Goal: Task Accomplishment & Management: Use online tool/utility

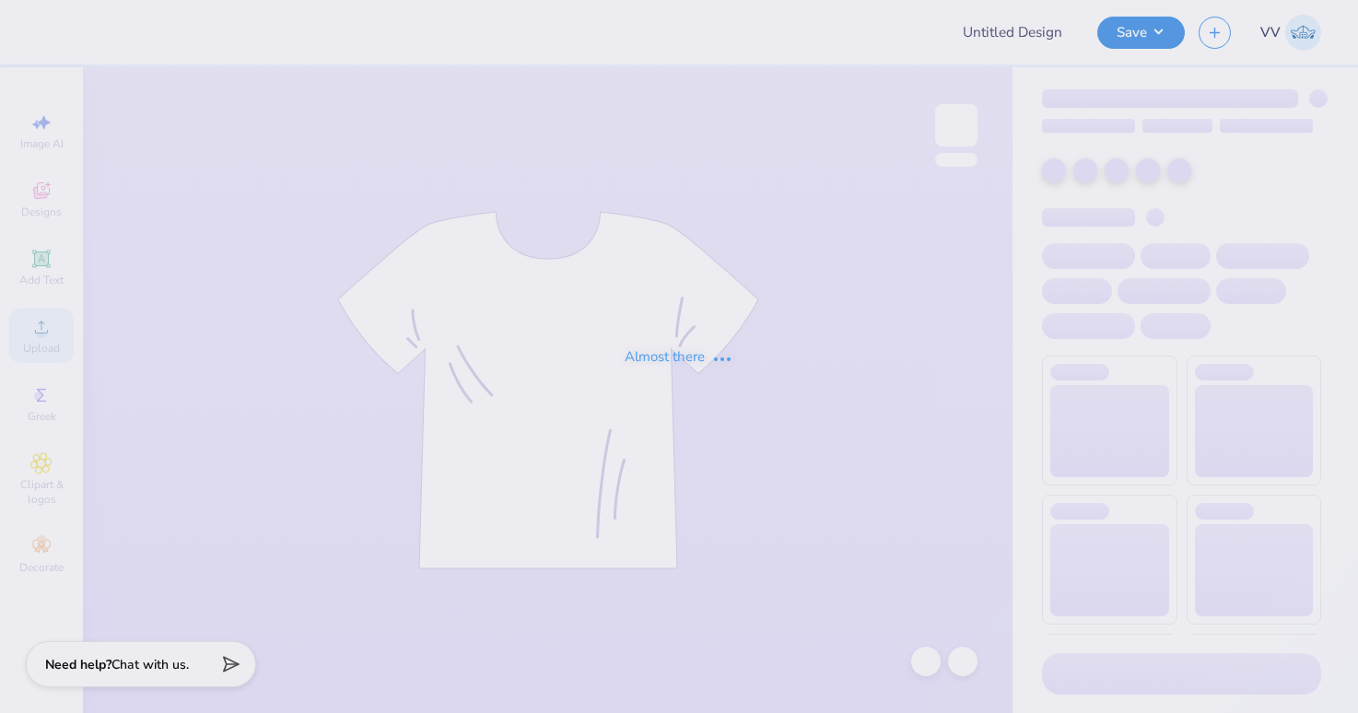
type input "TKE x ChiO Flag Football 2025"
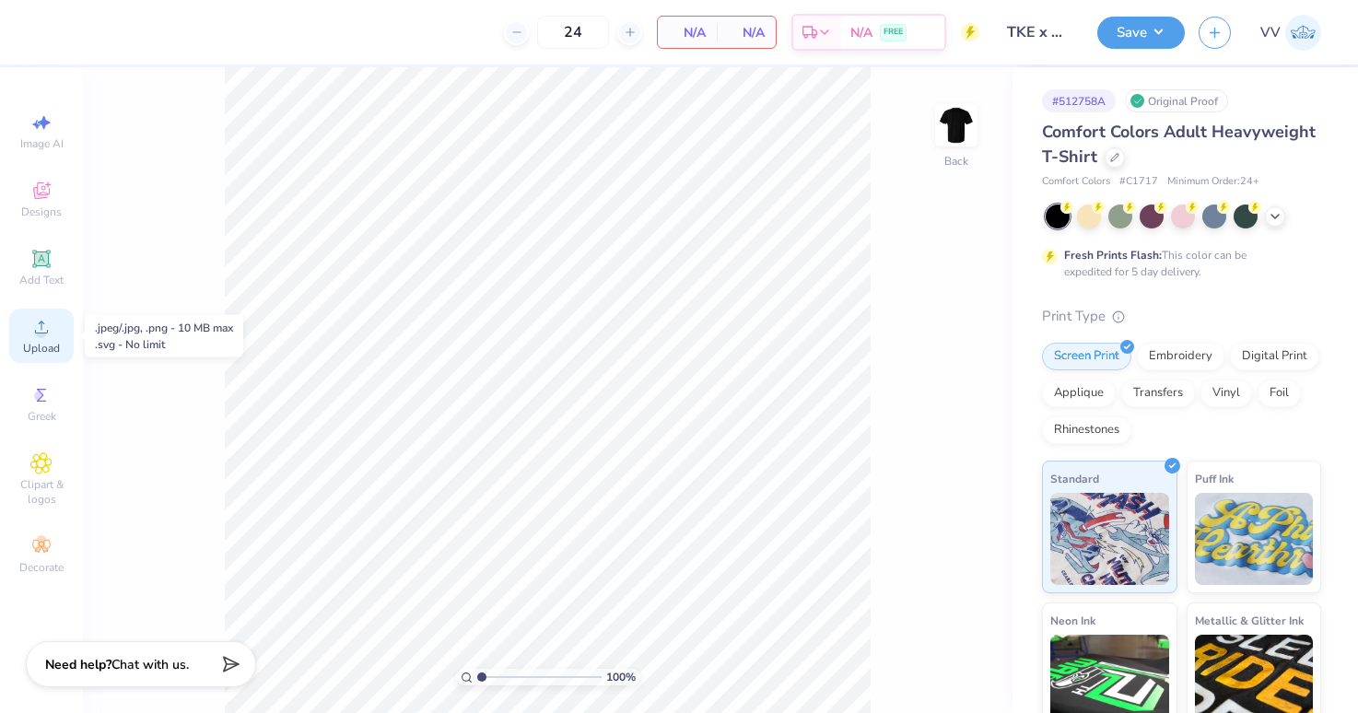
click at [52, 326] on div "Upload" at bounding box center [41, 336] width 64 height 54
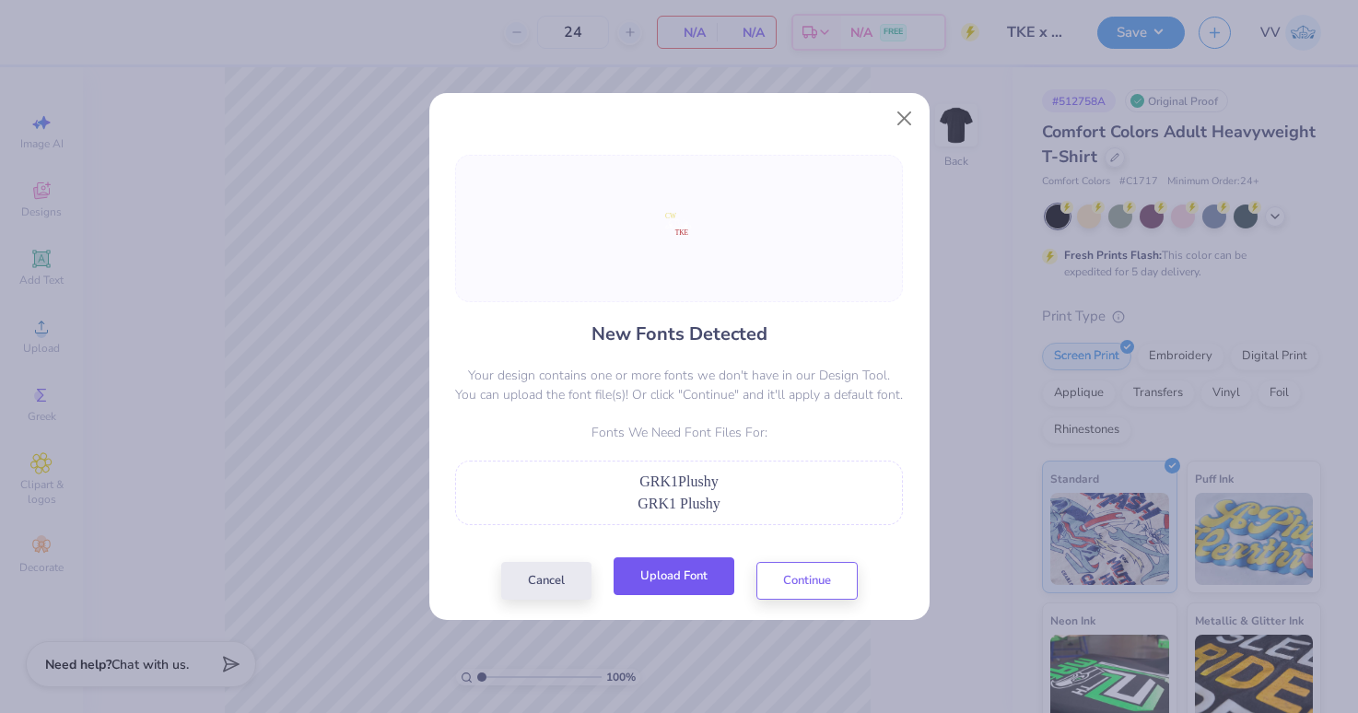
click at [675, 567] on button "Upload Font" at bounding box center [673, 576] width 121 height 38
click at [649, 585] on button "Upload Font" at bounding box center [673, 576] width 121 height 38
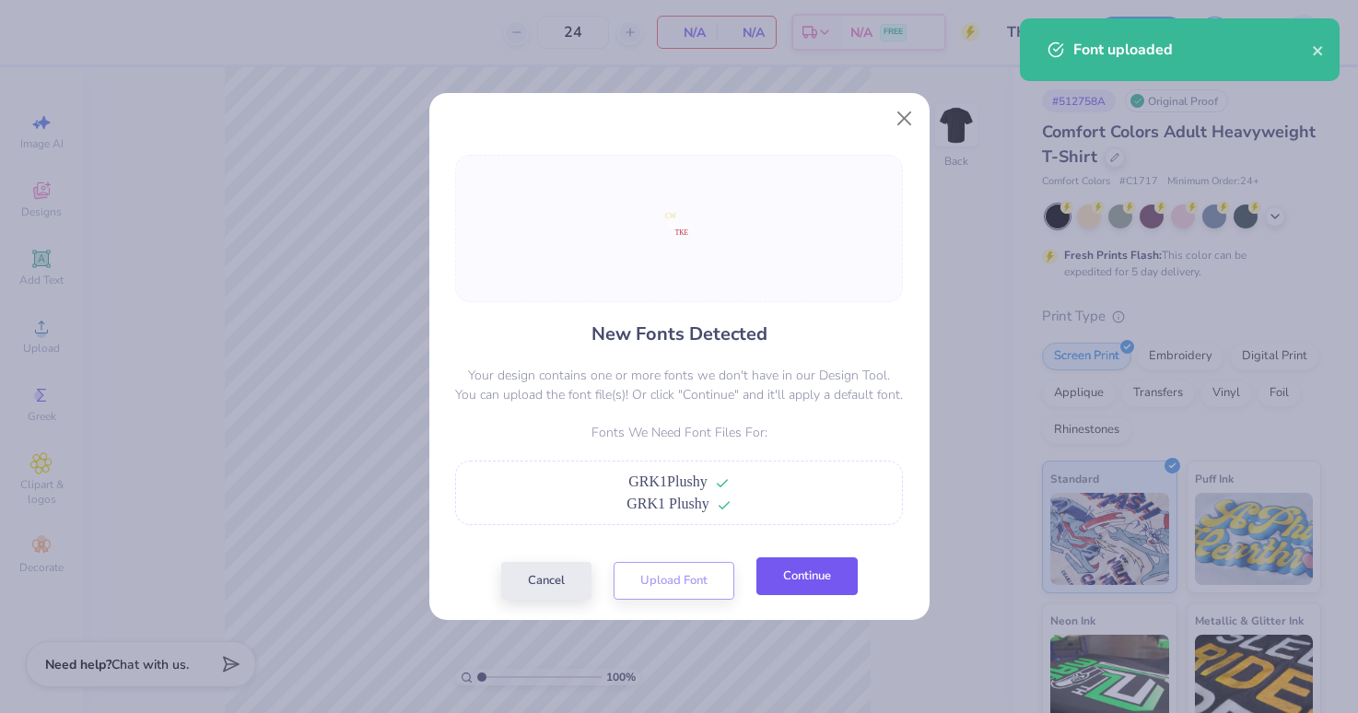
click at [797, 579] on button "Continue" at bounding box center [806, 576] width 101 height 38
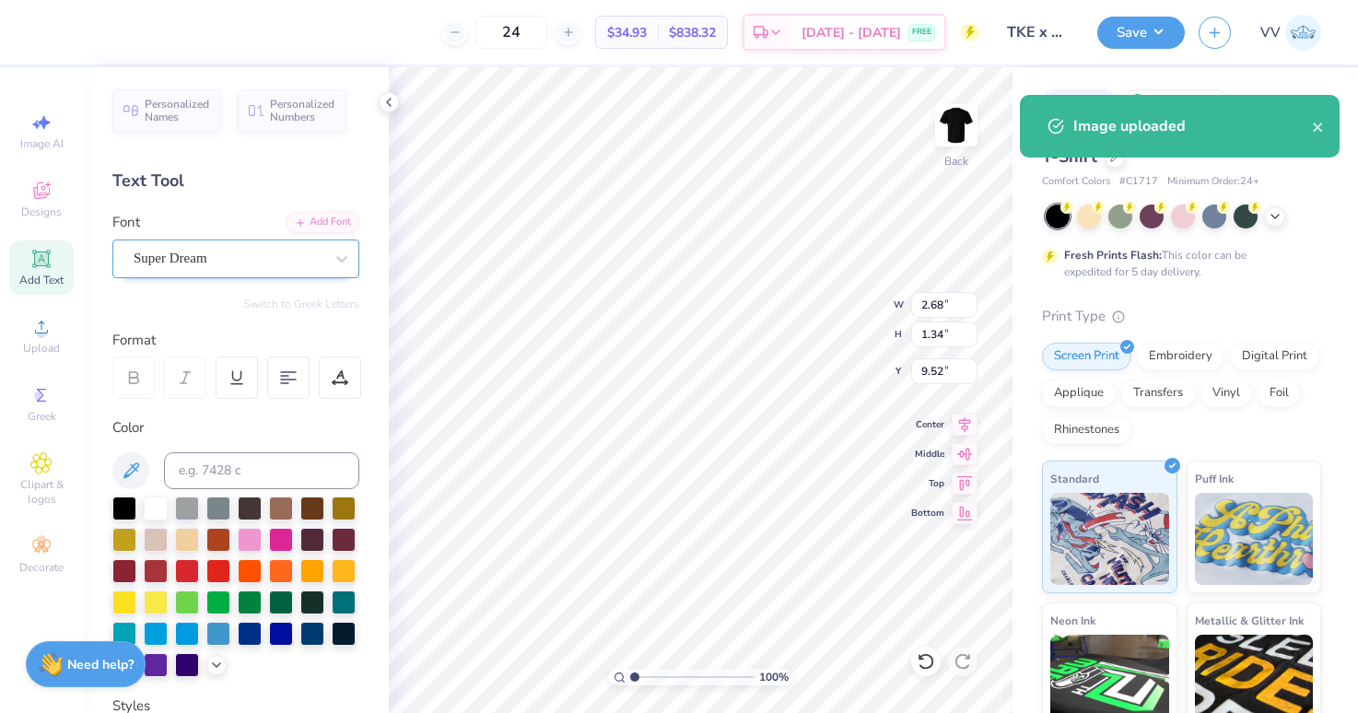
click at [176, 241] on div "Super Dream" at bounding box center [235, 258] width 247 height 39
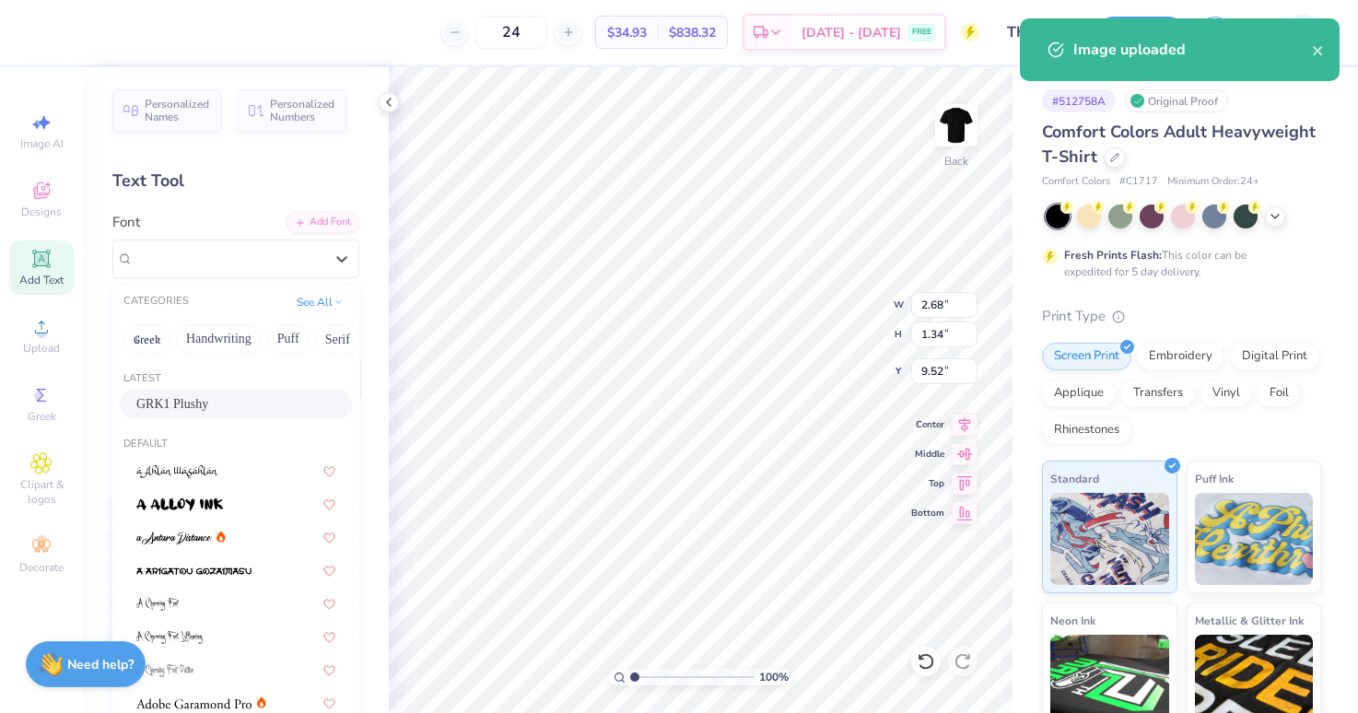
drag, startPoint x: 244, startPoint y: 394, endPoint x: 349, endPoint y: 418, distance: 107.7
click at [208, 394] on span "GRK1 Plushy" at bounding box center [172, 403] width 72 height 19
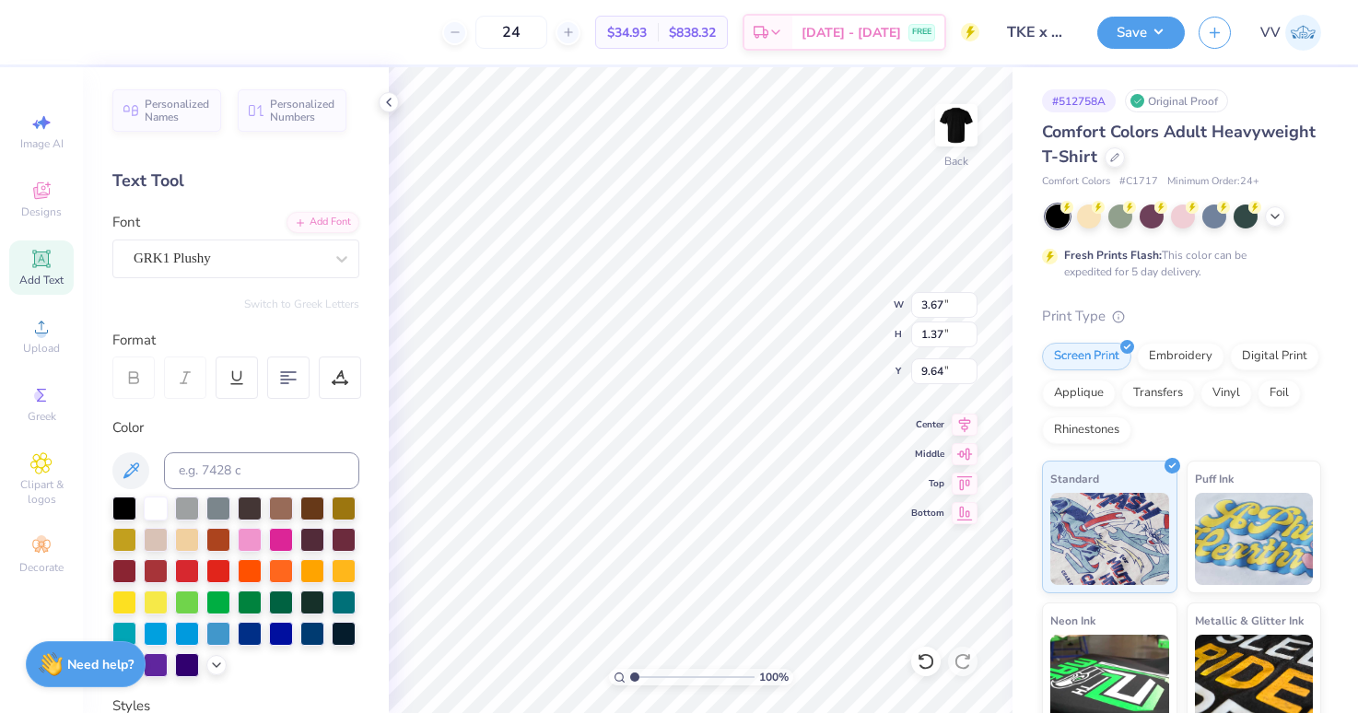
type input "3.67"
type input "1.37"
type input "9.64"
click at [159, 251] on div "Super Dream" at bounding box center [228, 258] width 193 height 29
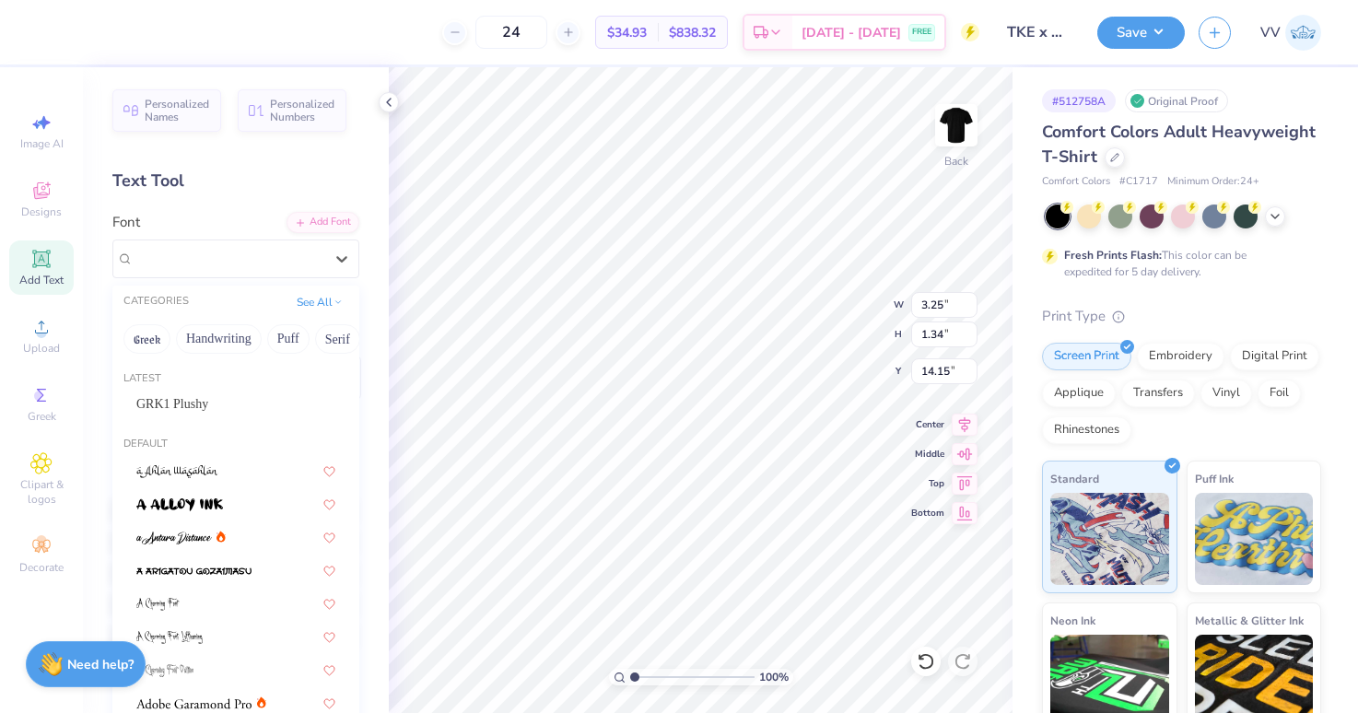
click at [209, 386] on div "Latest GRK1 Plushy" at bounding box center [235, 397] width 247 height 66
click at [206, 395] on span "GRK1 Plushy" at bounding box center [172, 403] width 72 height 19
type input "4.73"
type input "14.28"
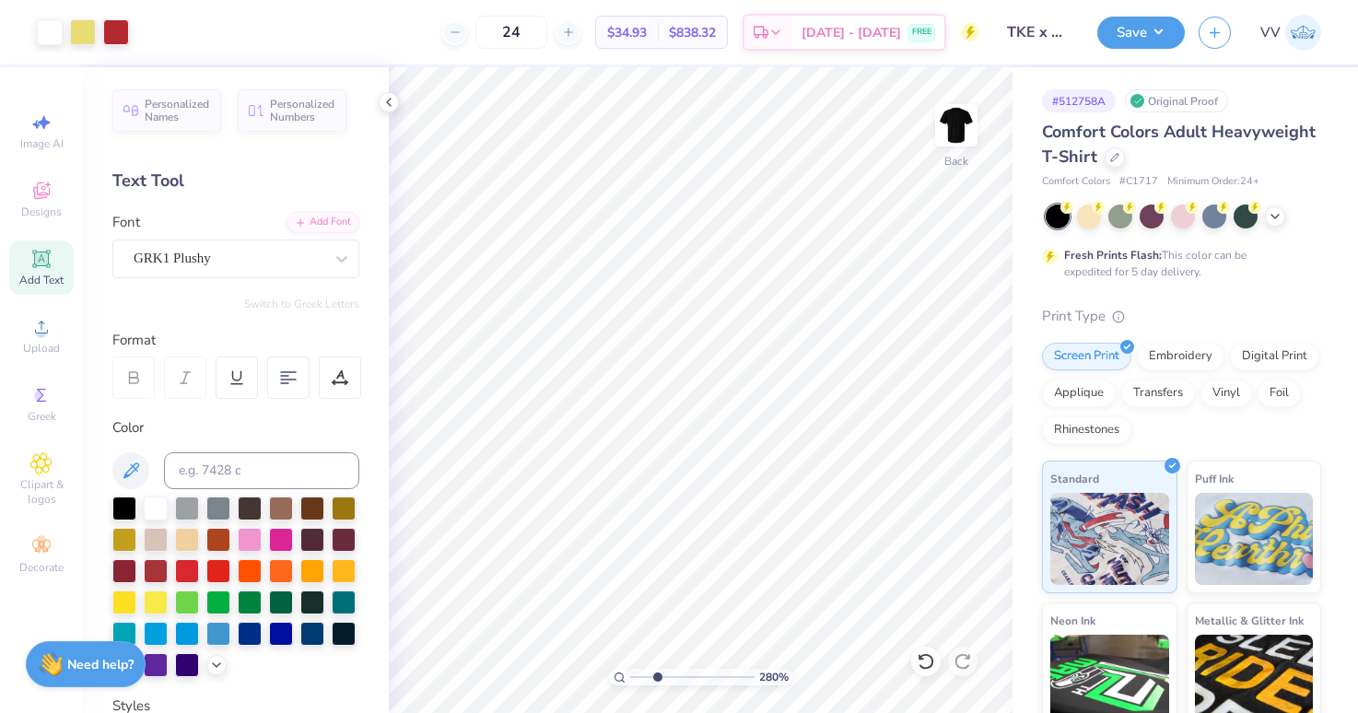
type input "2.78"
click at [656, 682] on input "range" at bounding box center [692, 677] width 124 height 17
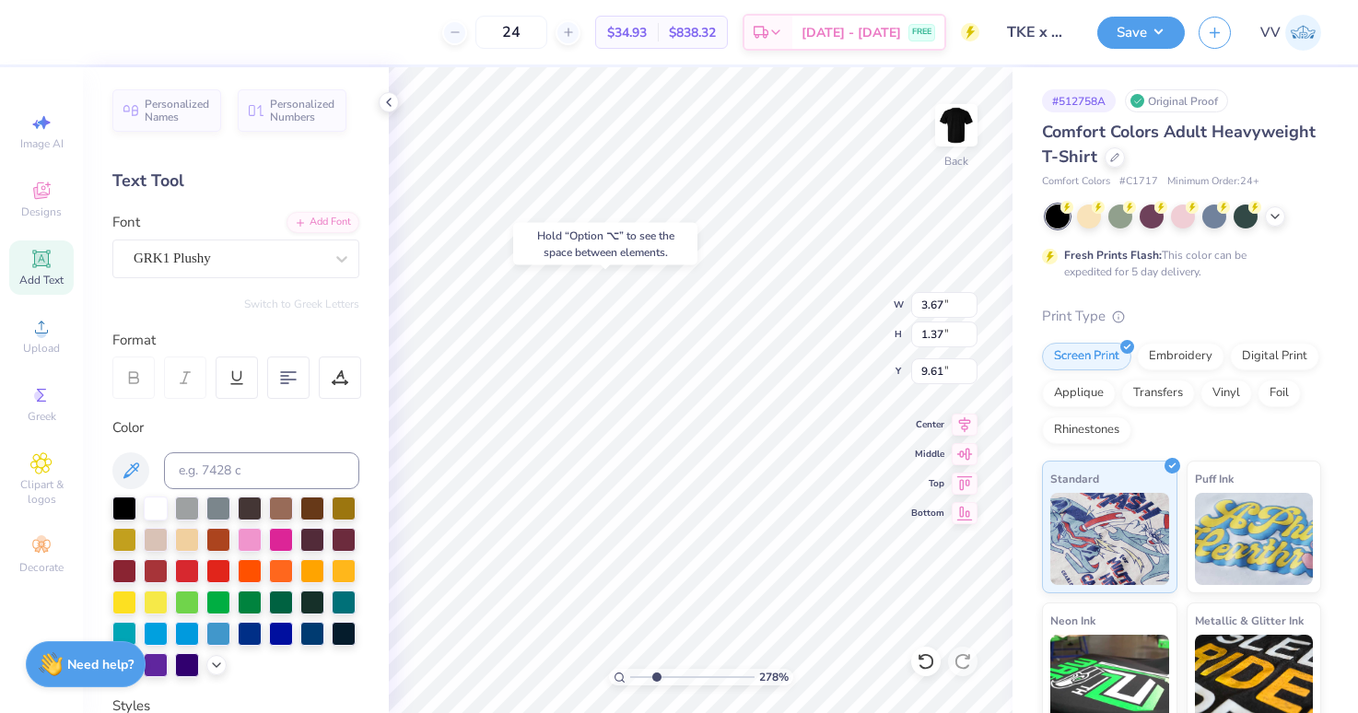
type input "9.61"
type input "4.73"
type input "1.34"
type input "13.92"
type input "1"
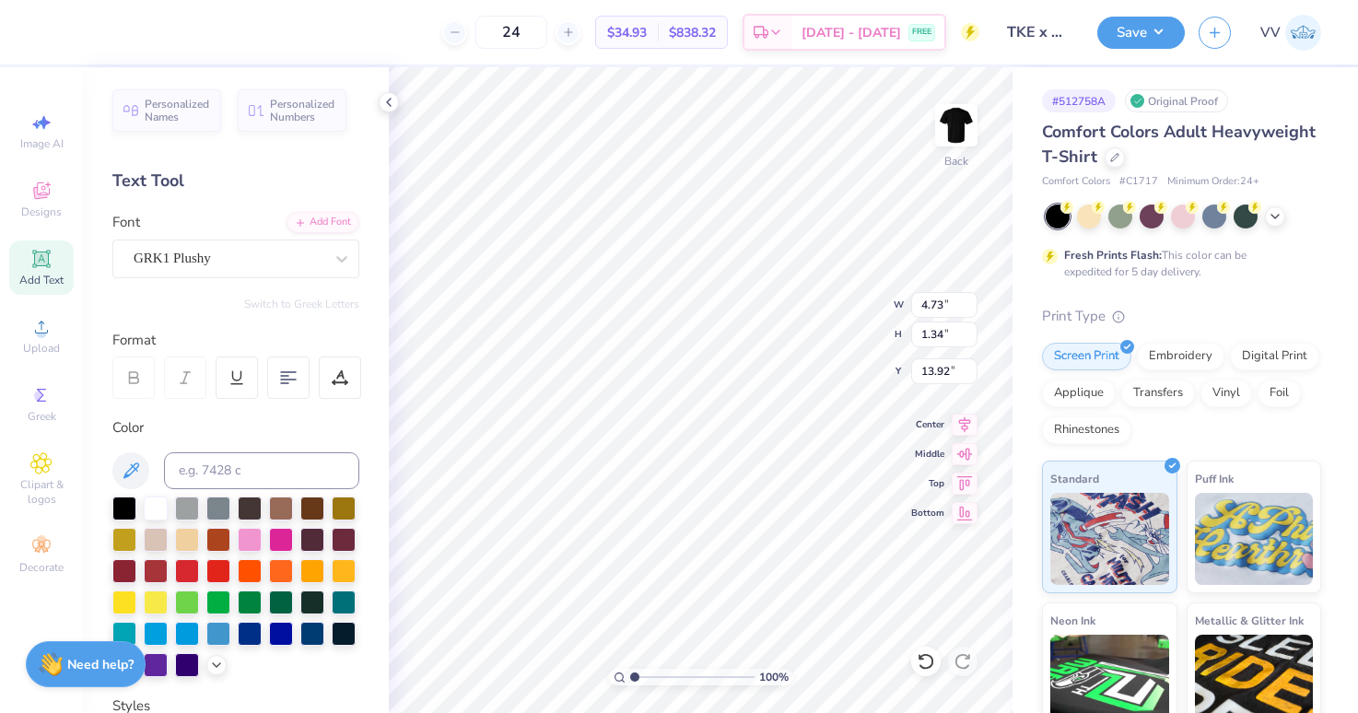
click at [630, 682] on input "range" at bounding box center [692, 677] width 124 height 17
click at [934, 304] on input "6.97" at bounding box center [944, 305] width 66 height 26
type input "3.50"
type input "2.84"
type input "3.00"
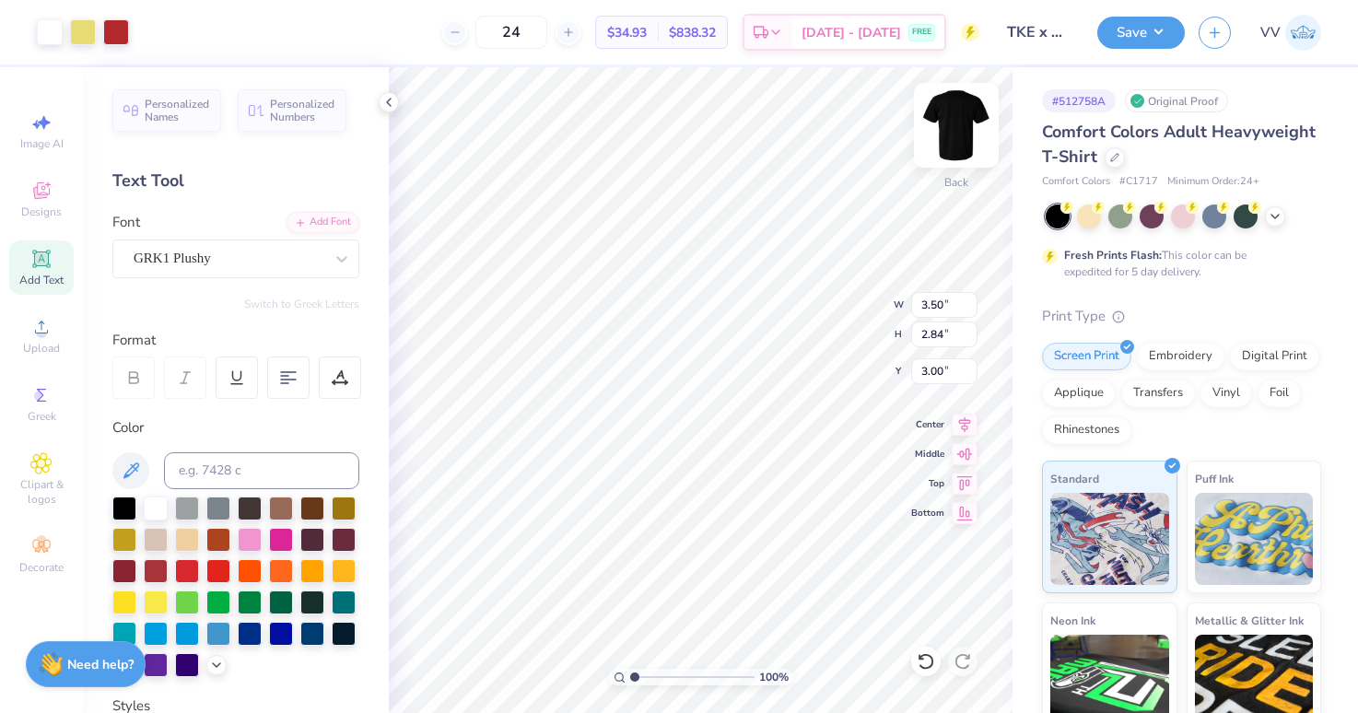
click at [956, 120] on img at bounding box center [956, 125] width 74 height 74
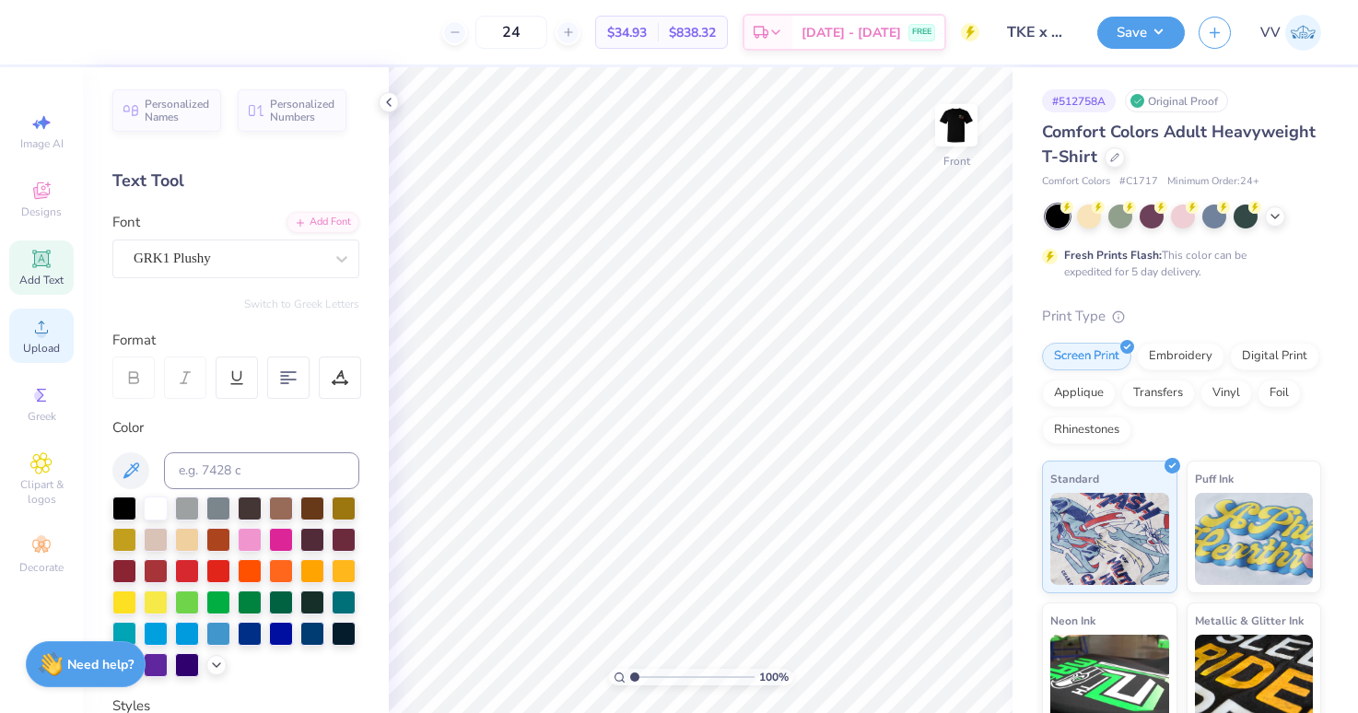
click at [30, 334] on icon at bounding box center [41, 327] width 22 height 22
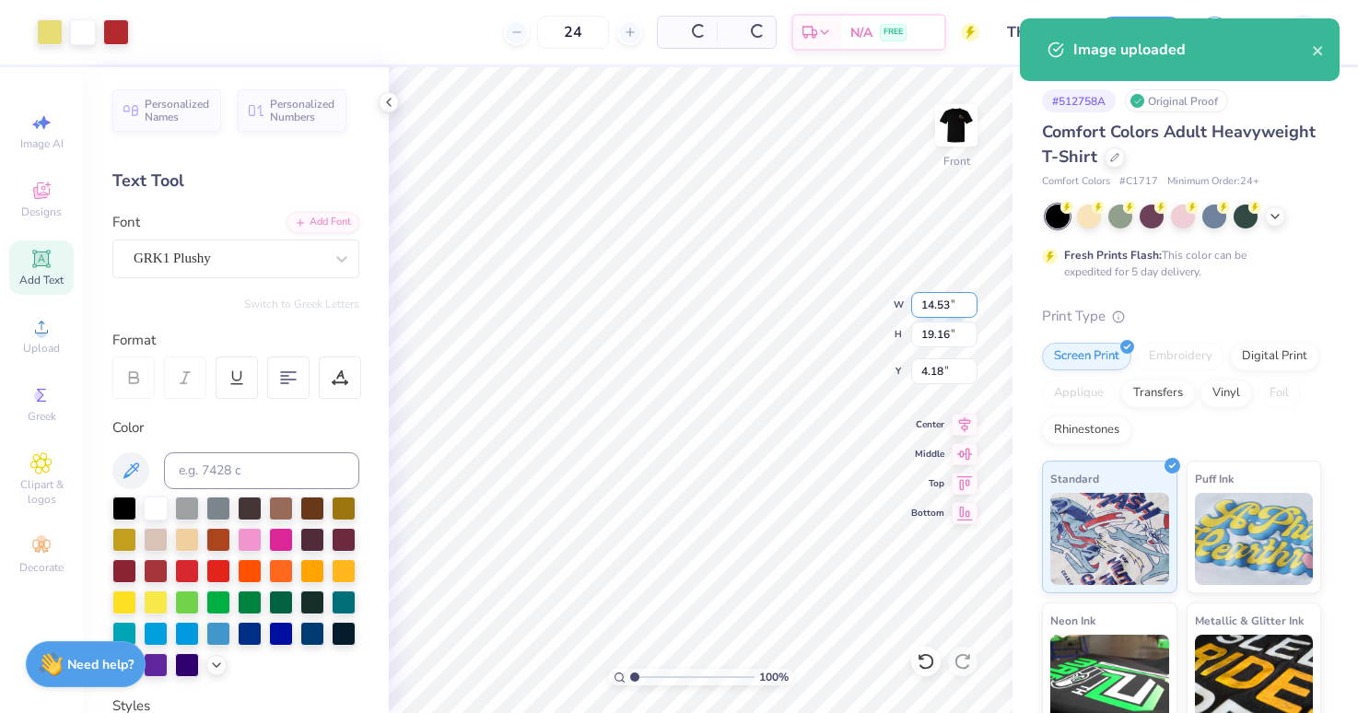
click at [937, 307] on input "14.53" at bounding box center [944, 305] width 66 height 26
type input "15"
type input "11.37"
type input "15.00"
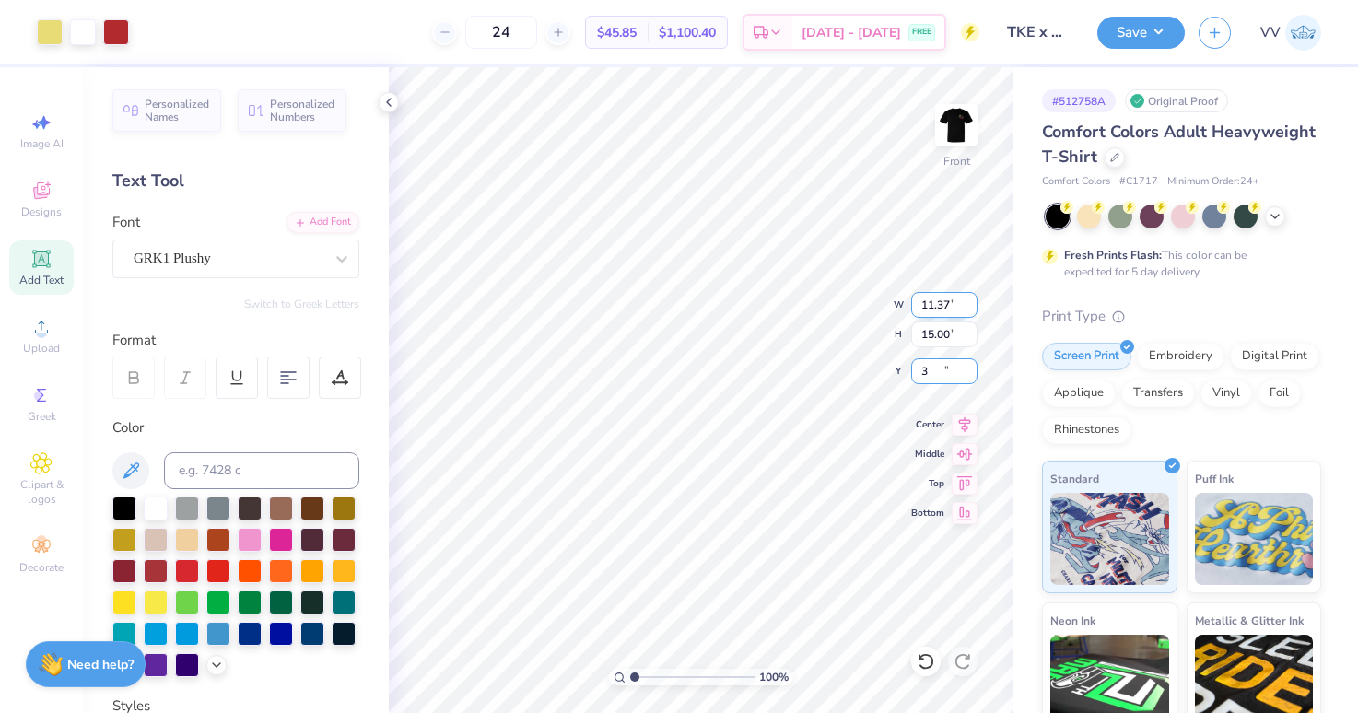
type input "3.00"
click at [179, 255] on div "Super Dream" at bounding box center [228, 258] width 193 height 29
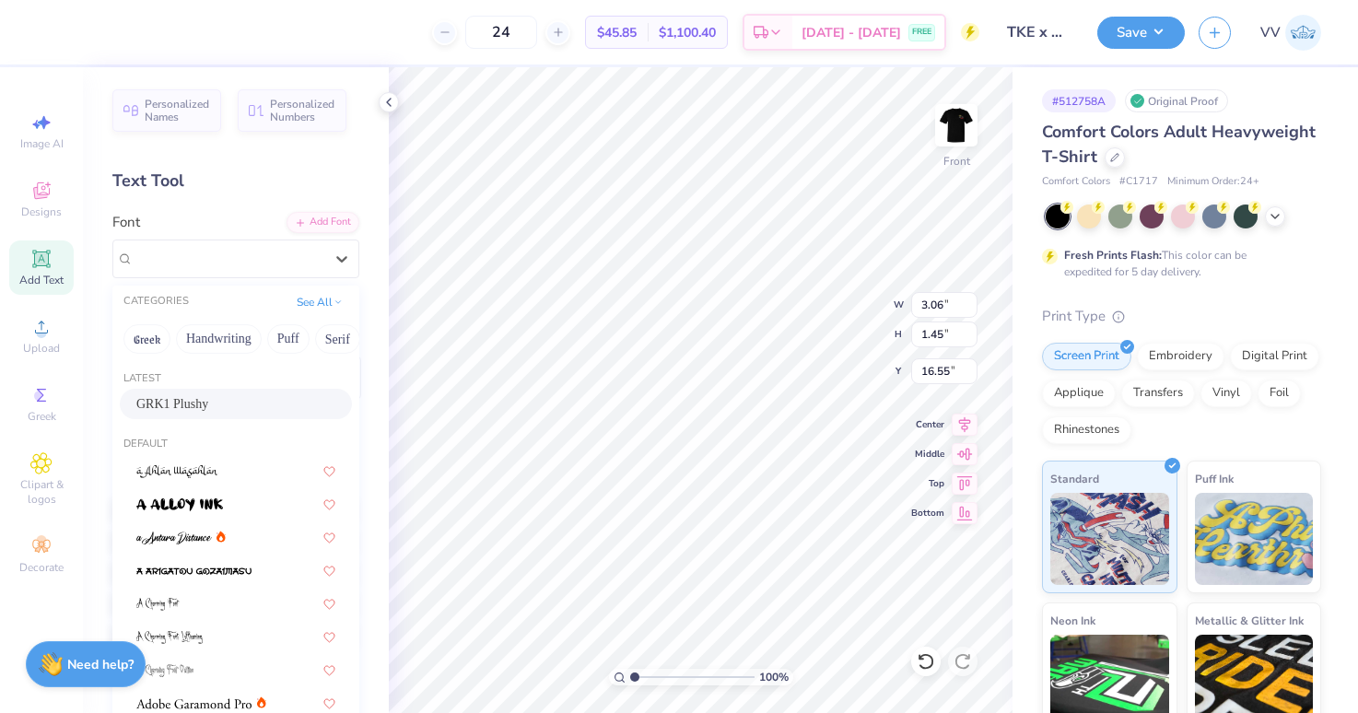
click at [208, 405] on span "GRK1 Plushy" at bounding box center [172, 403] width 72 height 19
type input "4.99"
type input "1.96"
type input "16.31"
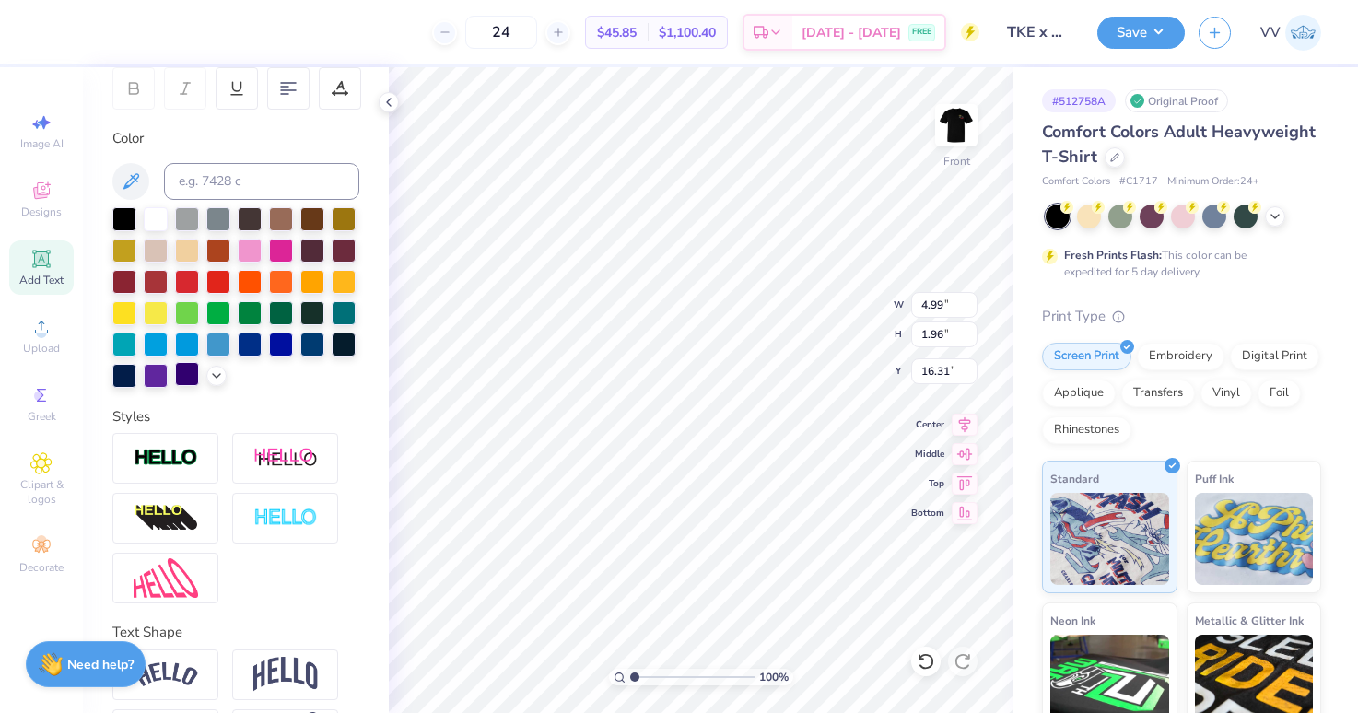
scroll to position [357, 0]
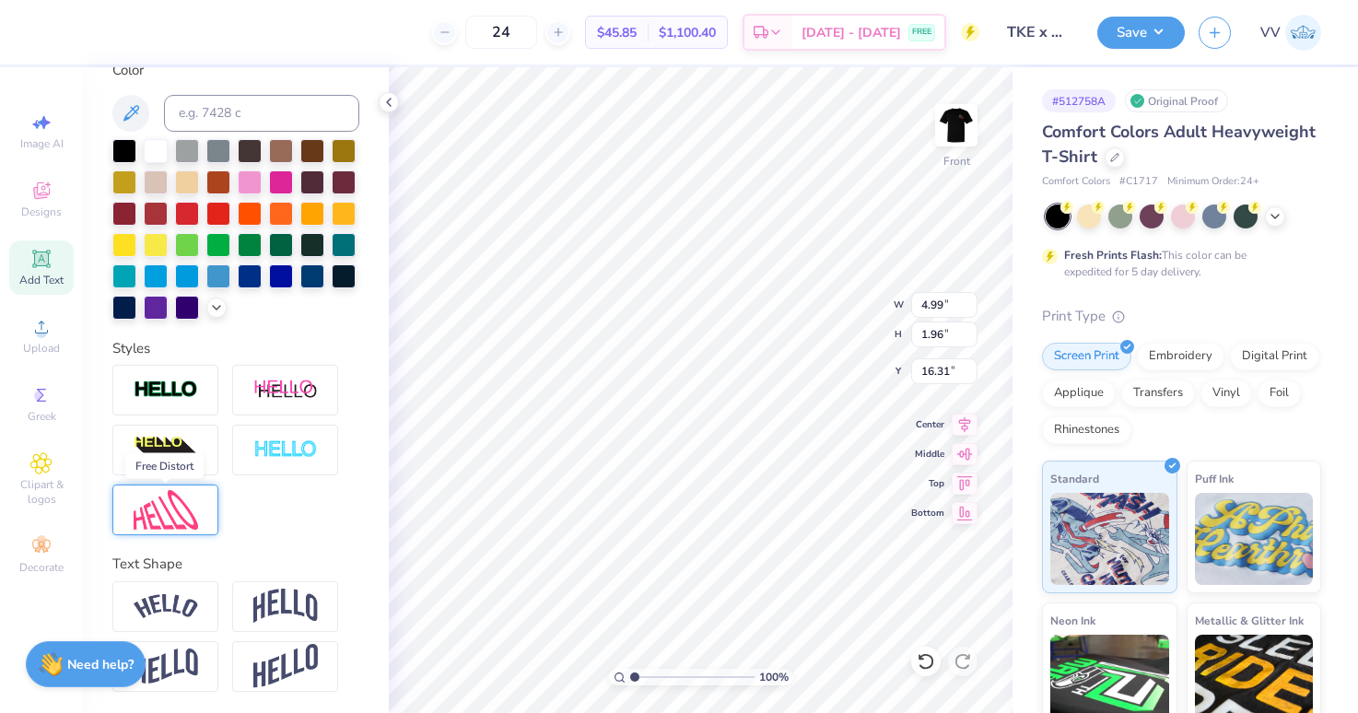
click at [177, 511] on img at bounding box center [166, 510] width 64 height 40
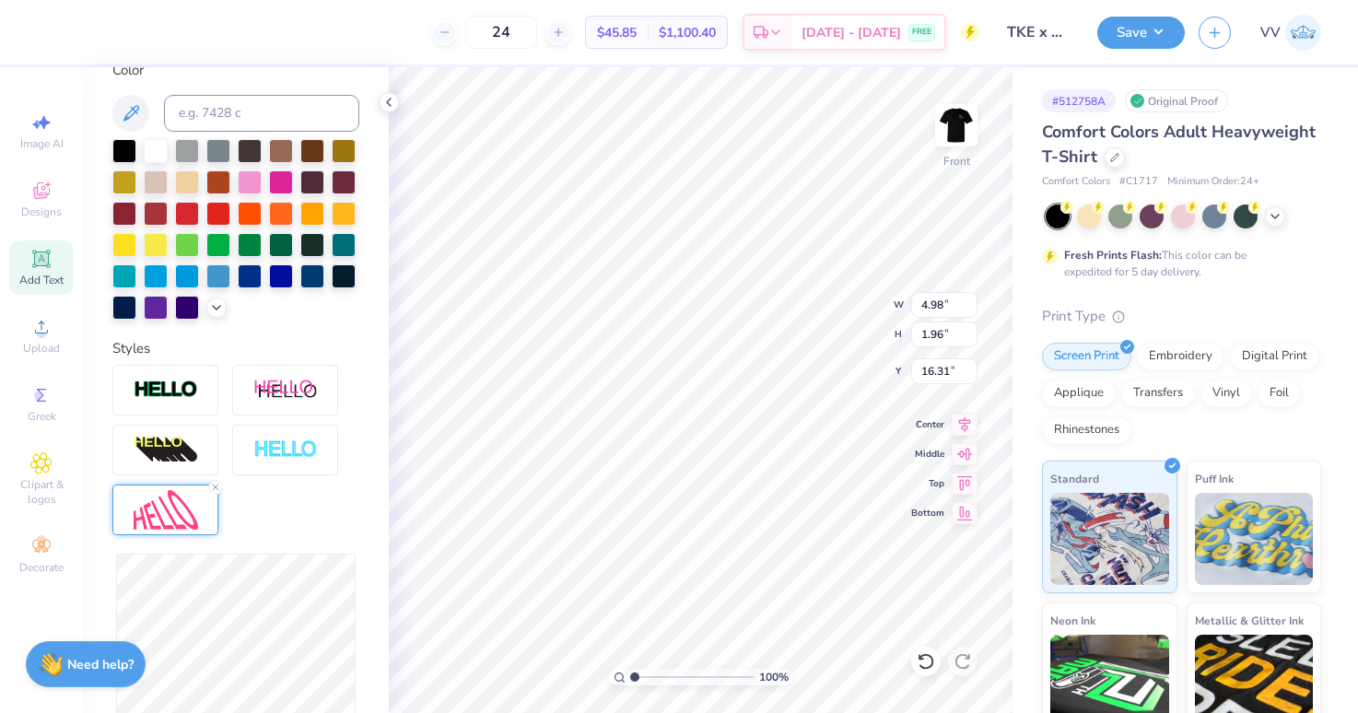
type input "5.10"
type input "2.00"
type input "16.61"
type input "5.09"
type input "3.57"
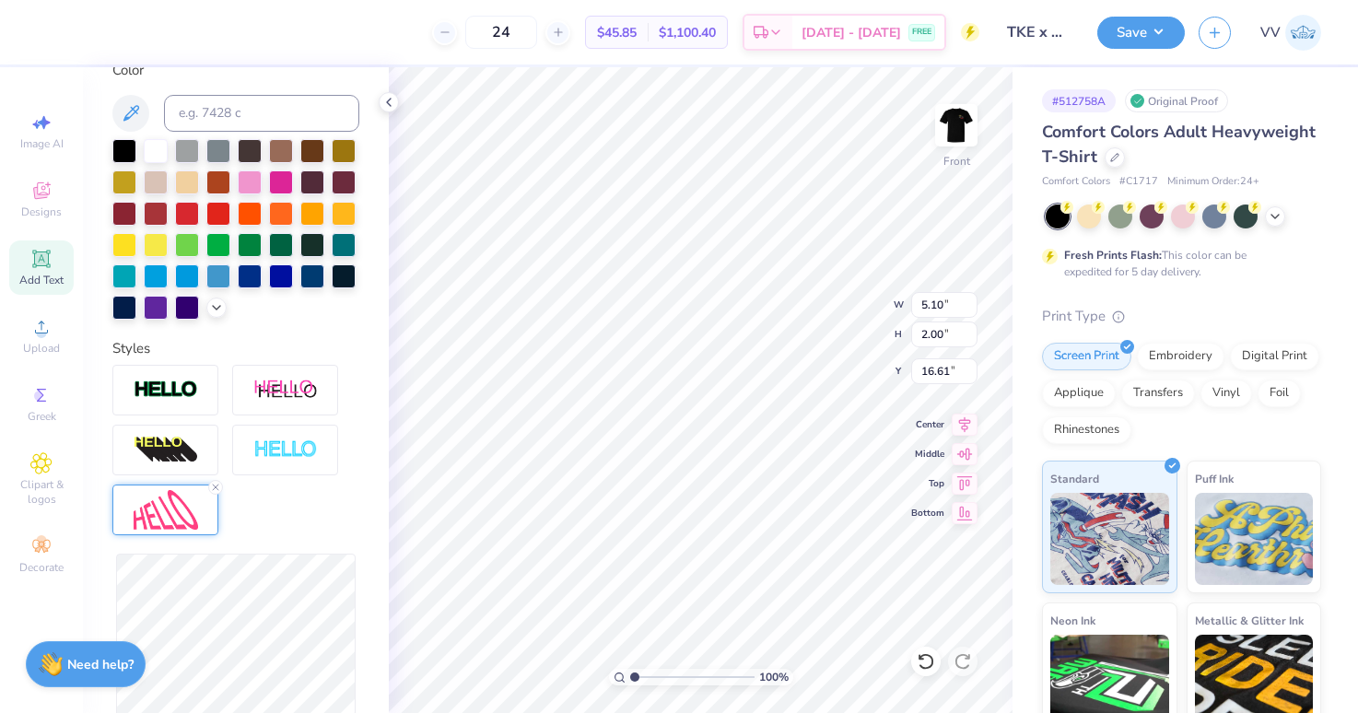
type input "15.50"
type input "3.39"
type input "14.92"
type input "4.48"
type input "3.02"
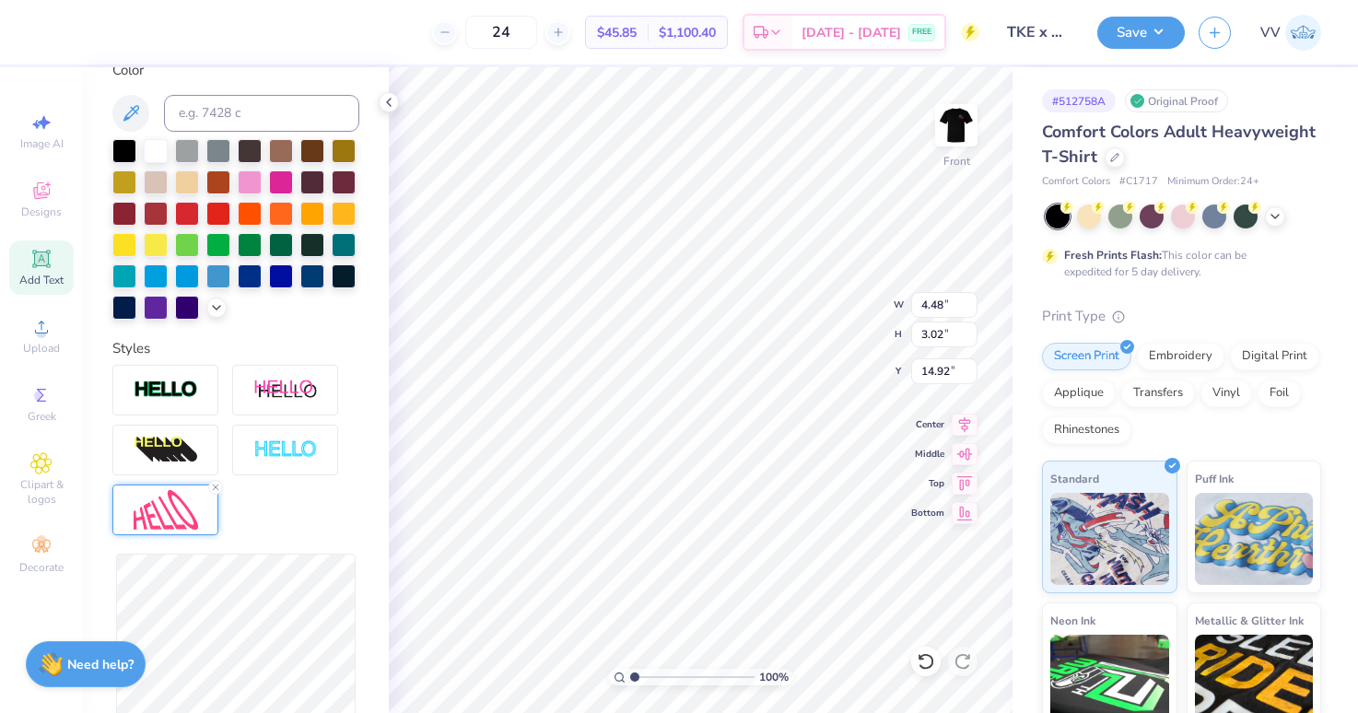
type input "14.45"
click at [945, 345] on input "14.47" at bounding box center [944, 334] width 66 height 26
type input "15"
type input "11.79"
type input "15.00"
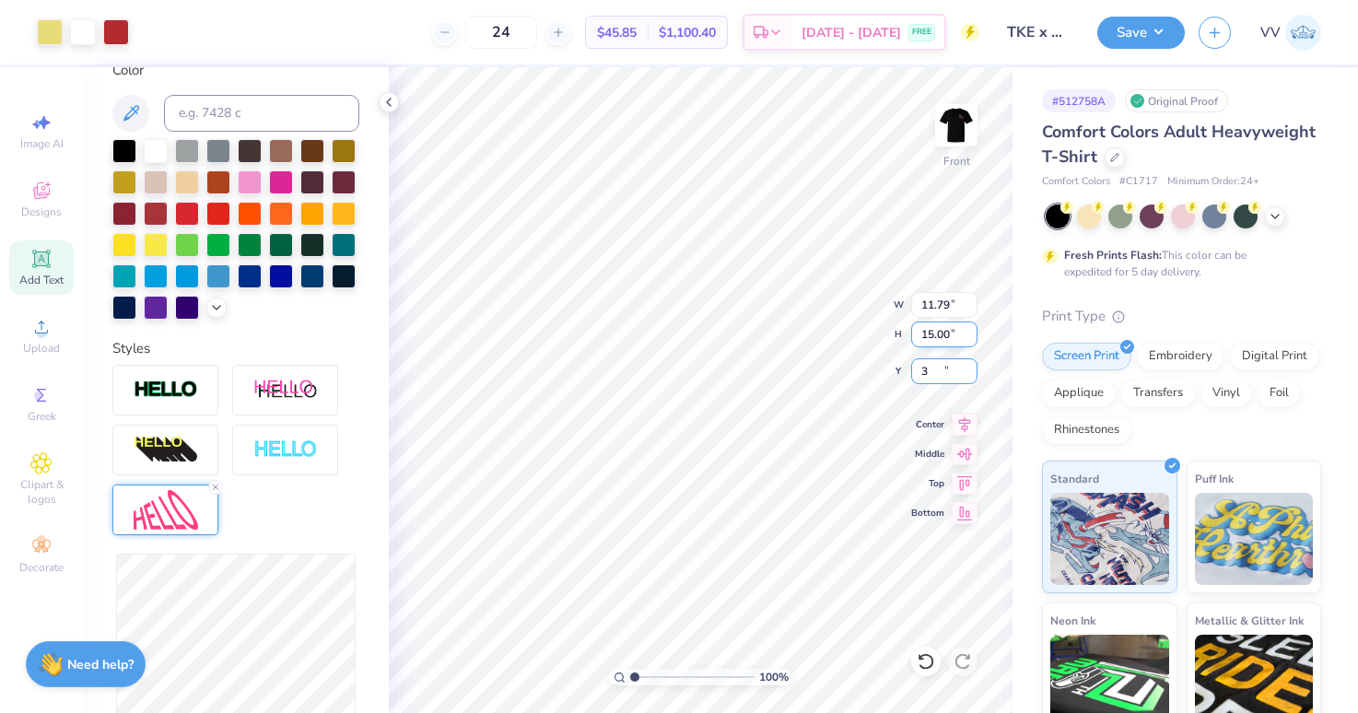
type input "3.00"
click at [52, 335] on div "Upload" at bounding box center [41, 336] width 64 height 54
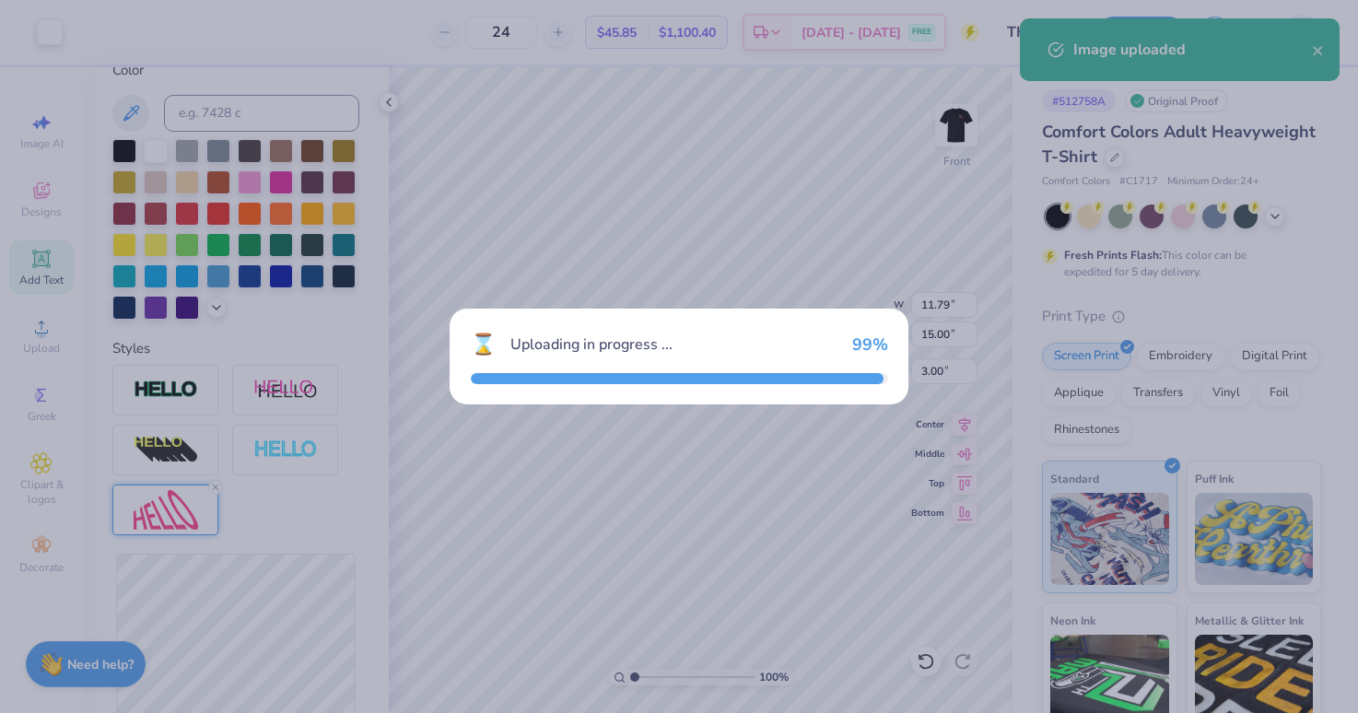
type input "0.24"
type input "13.63"
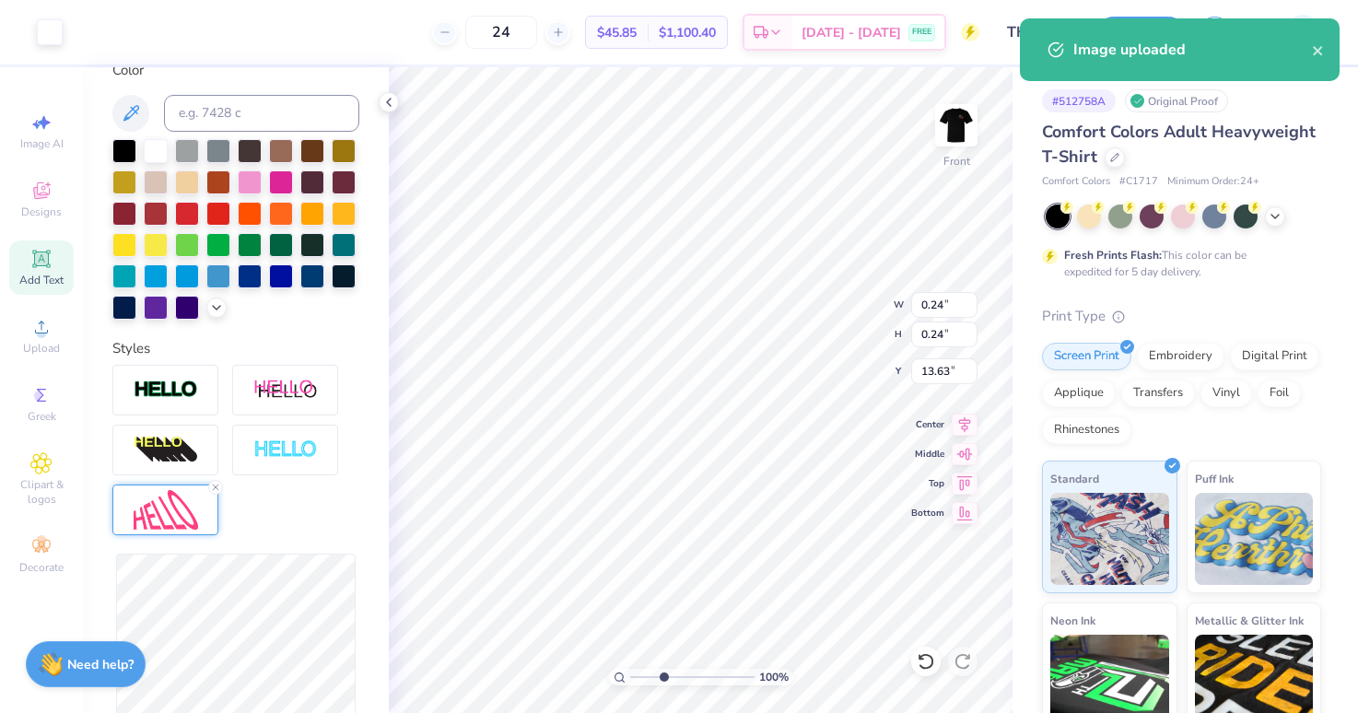
type input "3.34"
click at [662, 679] on input "range" at bounding box center [692, 677] width 124 height 17
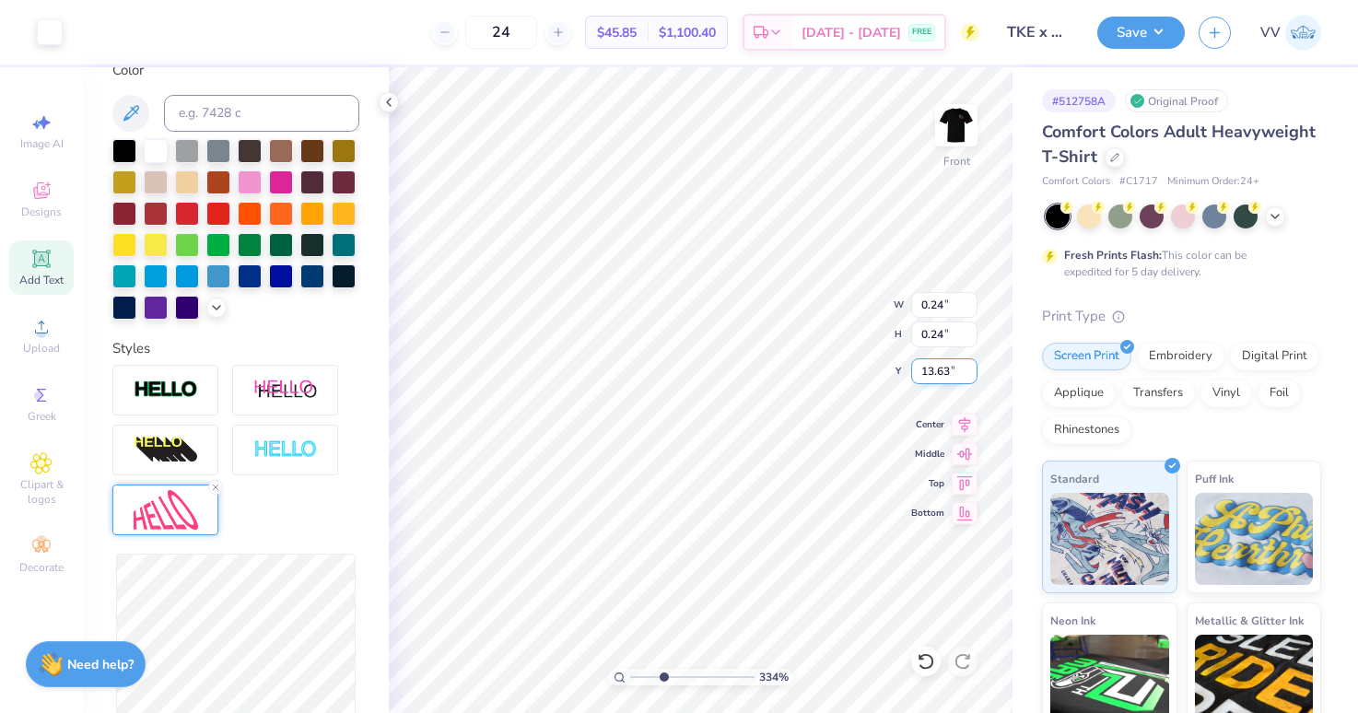
click at [941, 367] on input "13.63" at bounding box center [944, 371] width 66 height 26
type input "2.61"
type input "3.35"
type input "0.19"
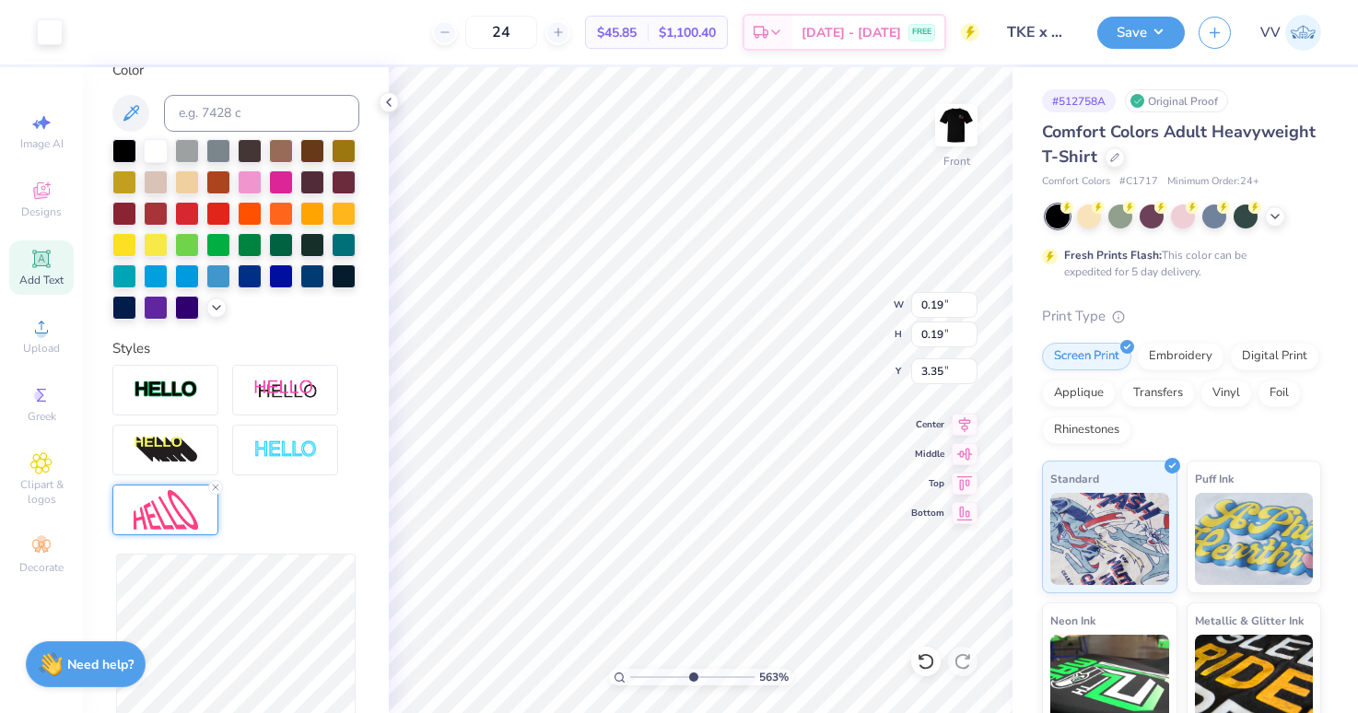
type input "5.63"
drag, startPoint x: 667, startPoint y: 675, endPoint x: 691, endPoint y: 672, distance: 24.1
click at [691, 672] on input "range" at bounding box center [692, 677] width 124 height 17
type input "0.16"
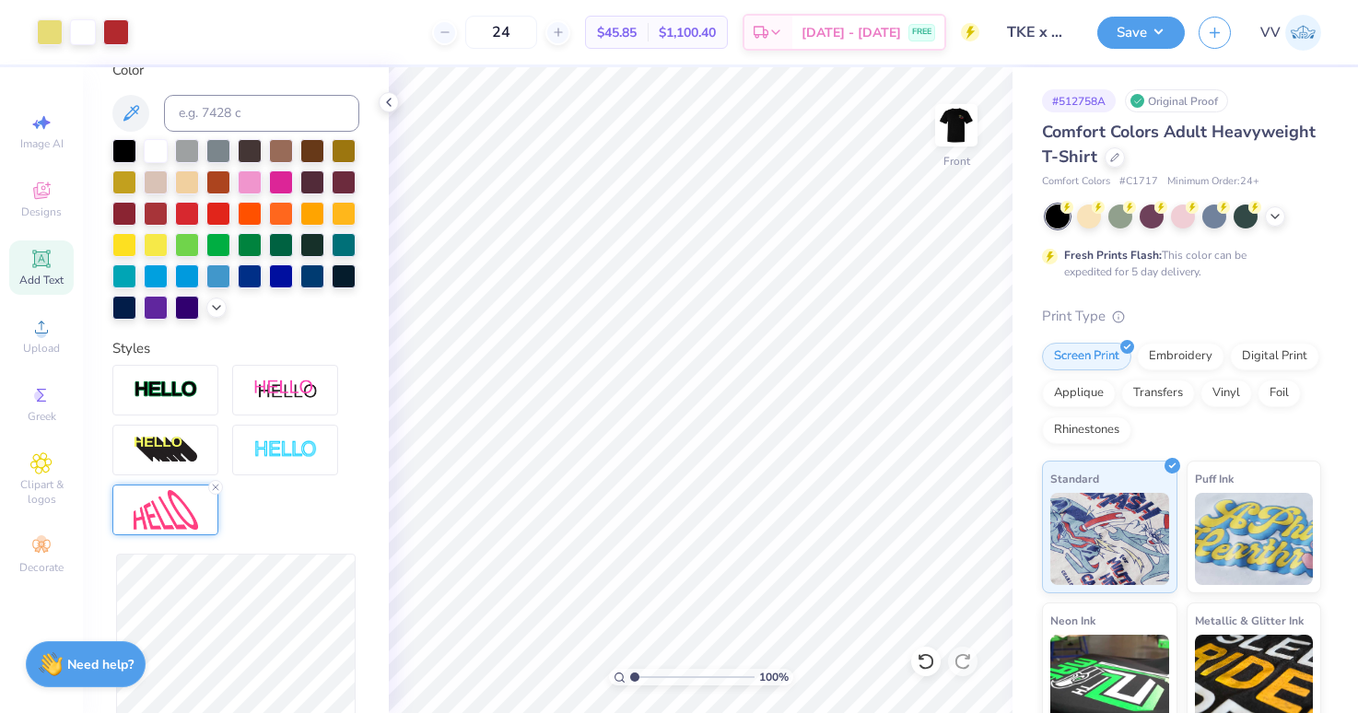
type input "1"
click at [608, 670] on div "100 %" at bounding box center [701, 390] width 646 height 646
click at [1128, 26] on button "Save" at bounding box center [1140, 30] width 87 height 32
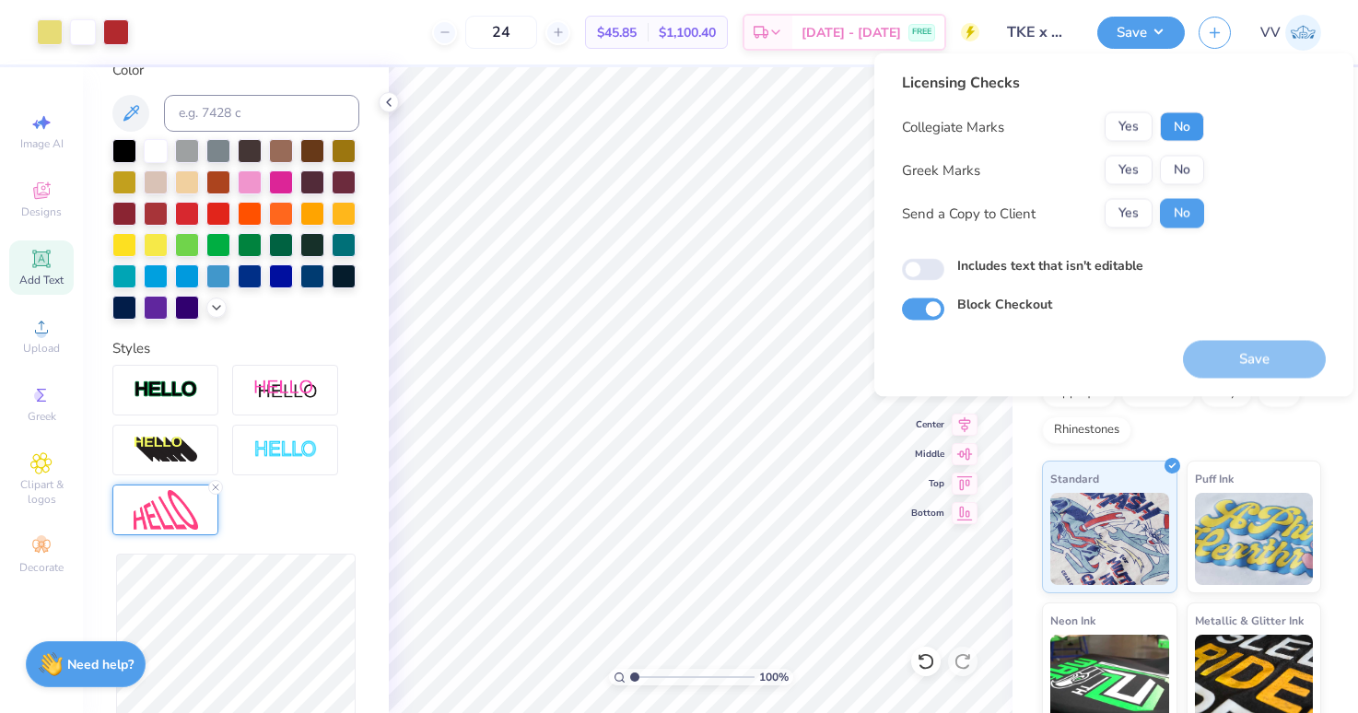
click at [1172, 125] on button "No" at bounding box center [1182, 126] width 44 height 29
click at [1126, 126] on button "Yes" at bounding box center [1128, 126] width 48 height 29
click at [1126, 172] on button "Yes" at bounding box center [1128, 170] width 48 height 29
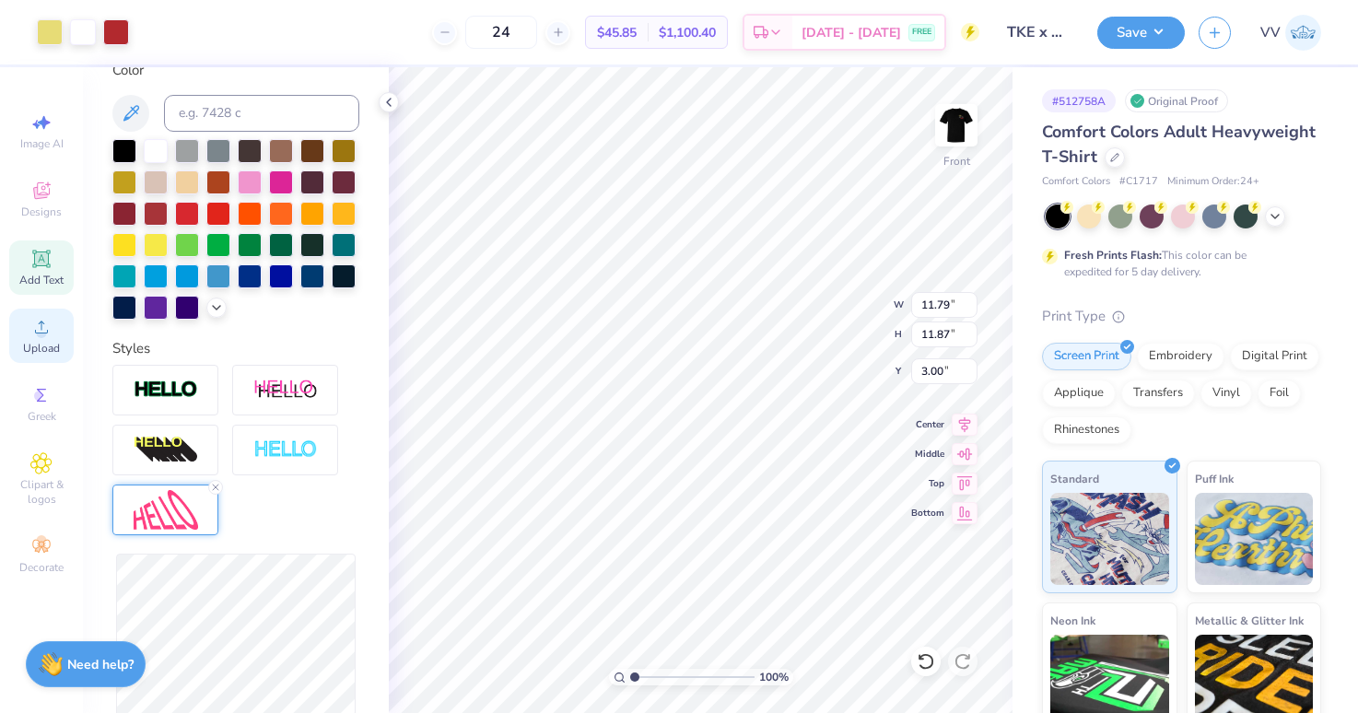
click at [45, 349] on span "Upload" at bounding box center [41, 348] width 37 height 15
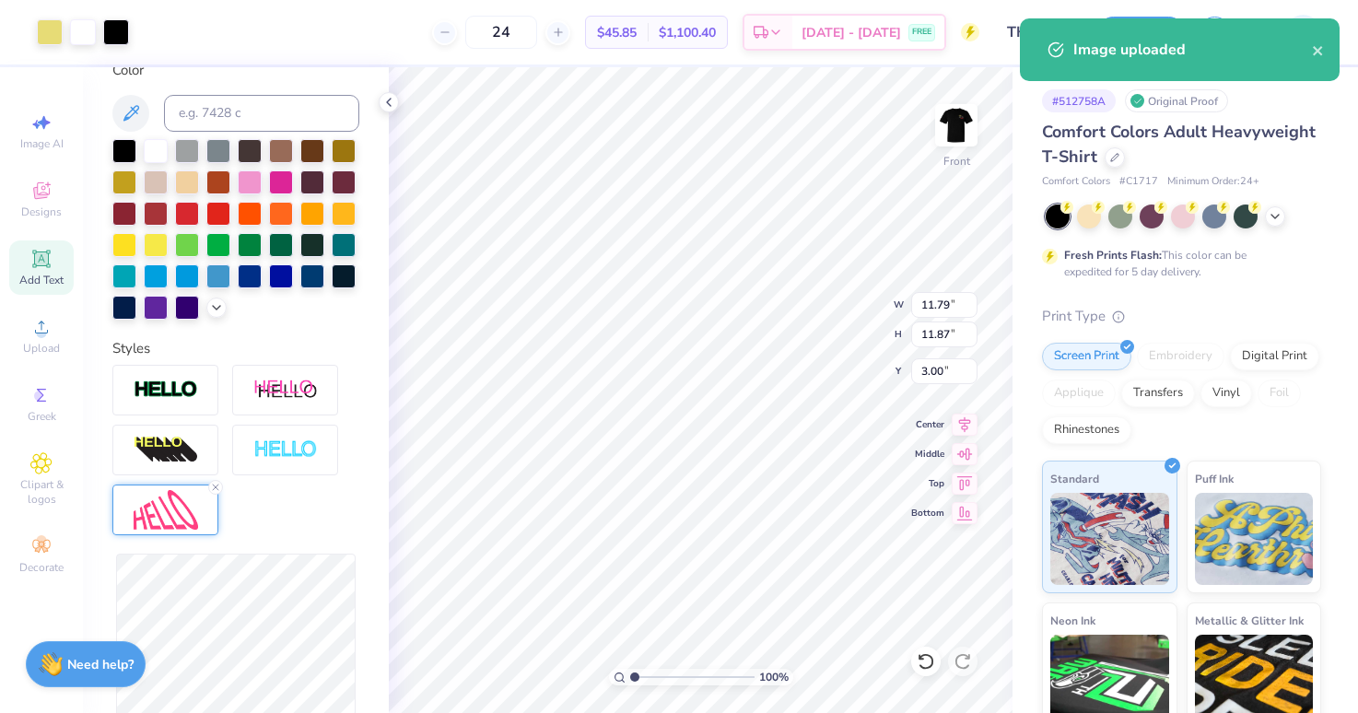
type input "14.53"
type input "14.60"
type input "6.45"
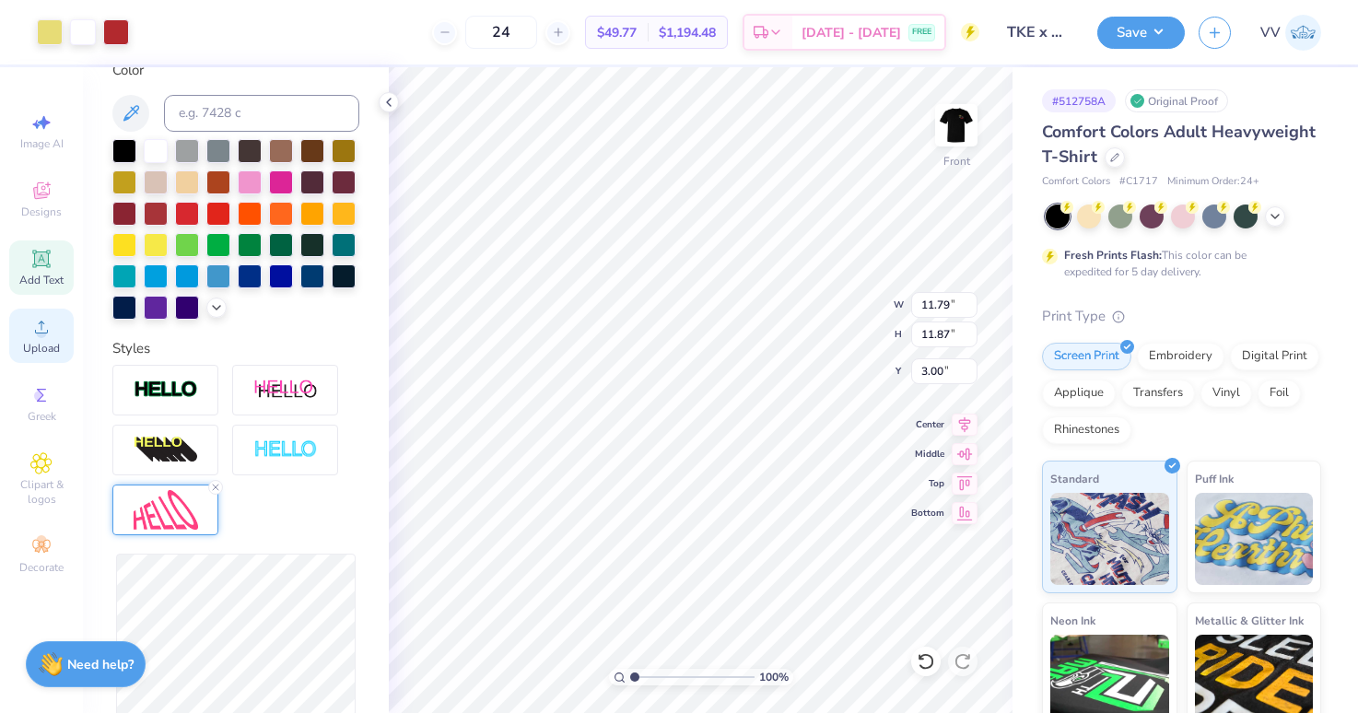
click at [50, 334] on icon at bounding box center [41, 327] width 22 height 22
click at [41, 343] on span "Upload" at bounding box center [41, 348] width 37 height 15
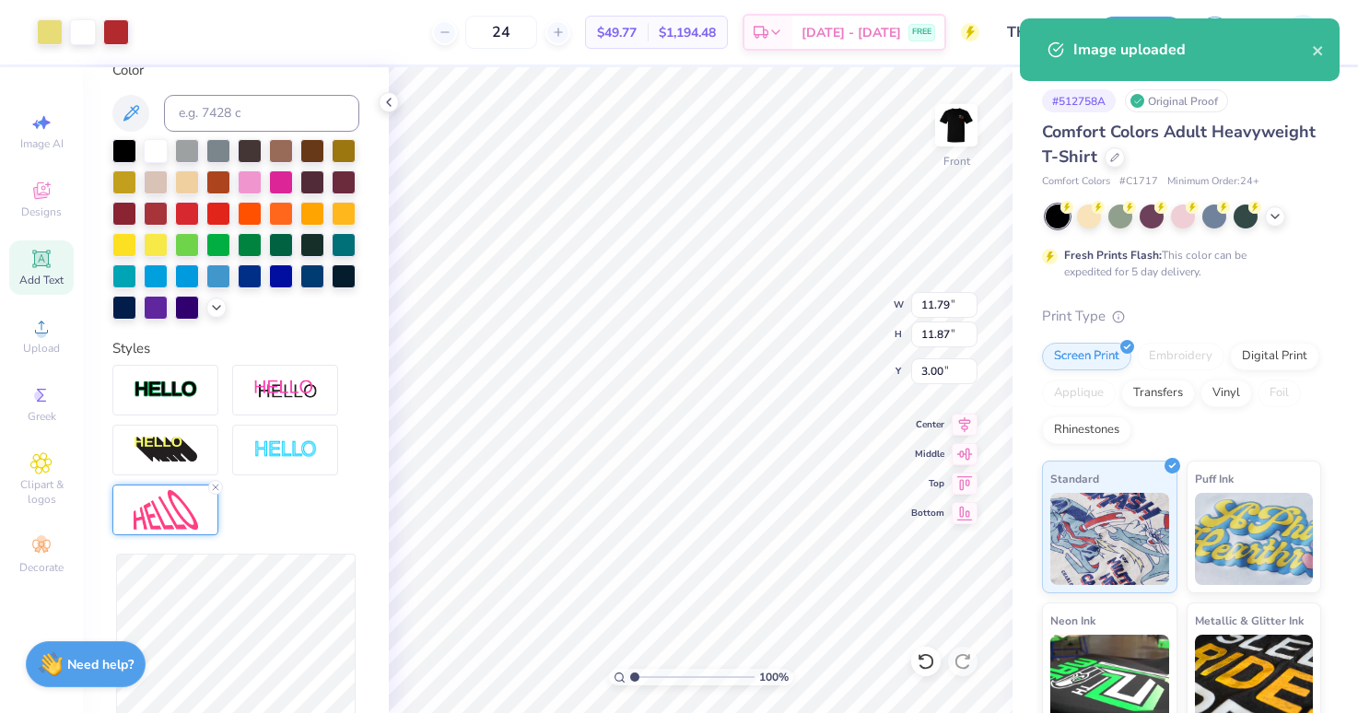
type input "14.53"
type input "14.62"
type input "6.44"
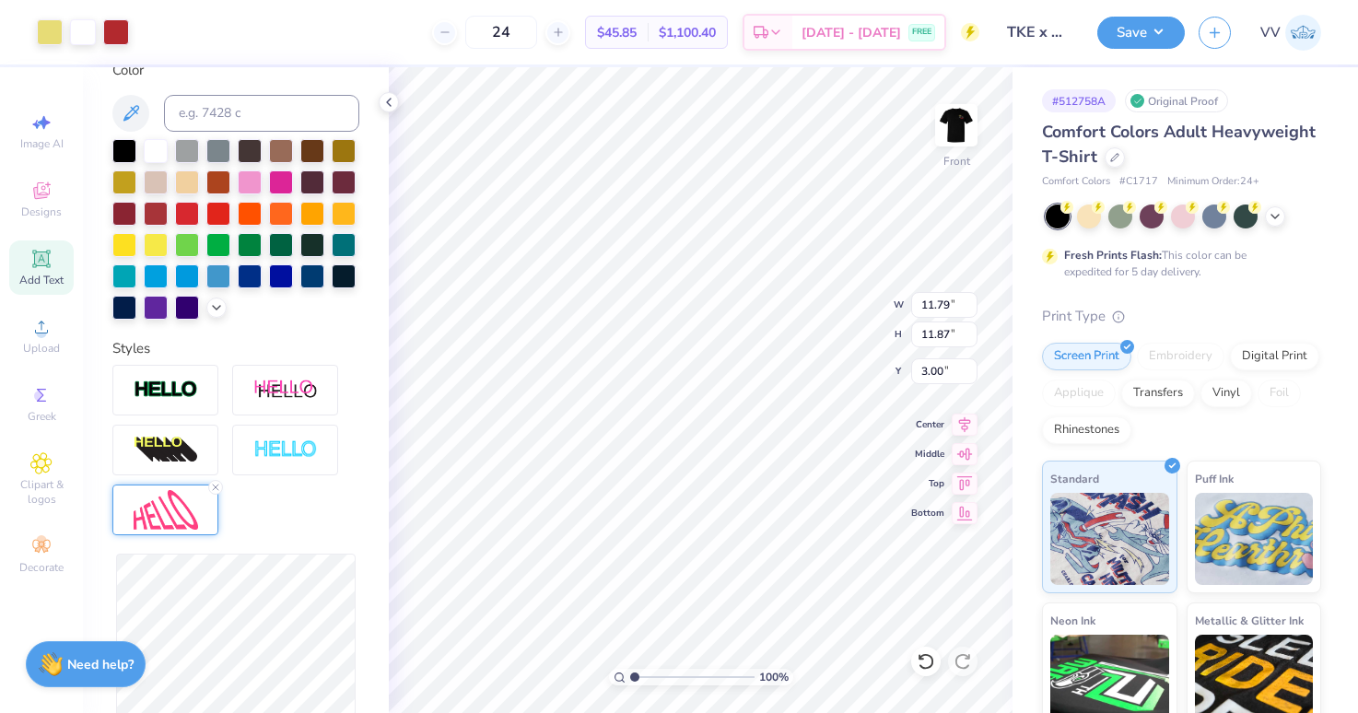
type input "14.53"
type input "14.62"
type input "6.44"
click at [934, 308] on input "14.53" at bounding box center [944, 305] width 66 height 26
type input "11.79"
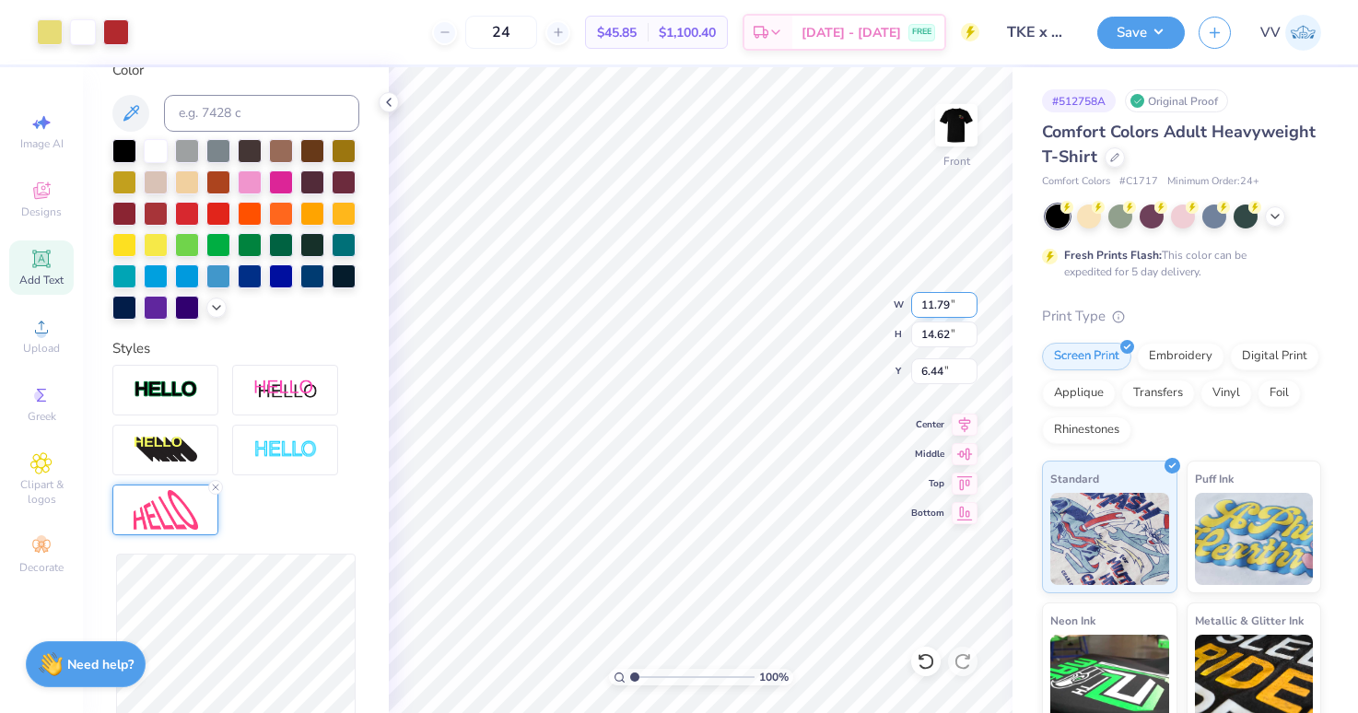
type input "11.86"
click at [947, 377] on input "7.82" at bounding box center [944, 371] width 66 height 26
type input "3.00"
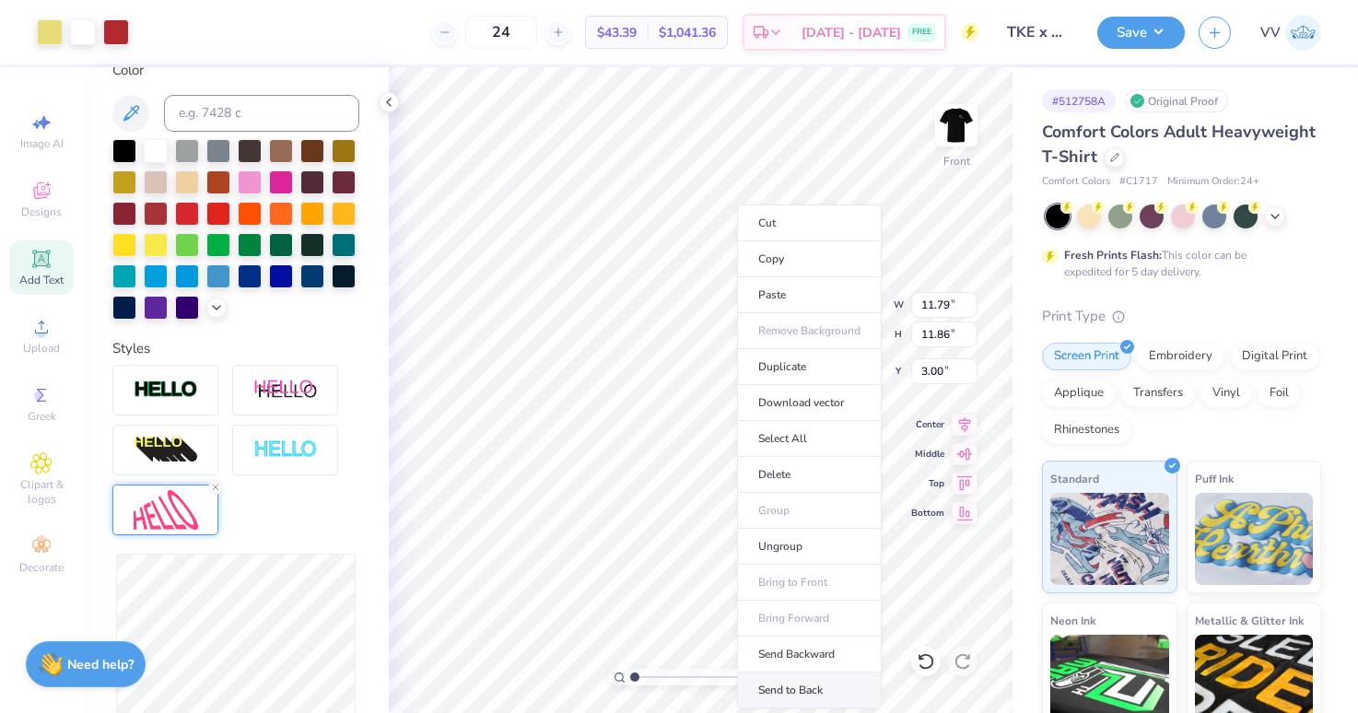
click at [812, 683] on li "Send to Back" at bounding box center [809, 690] width 145 height 36
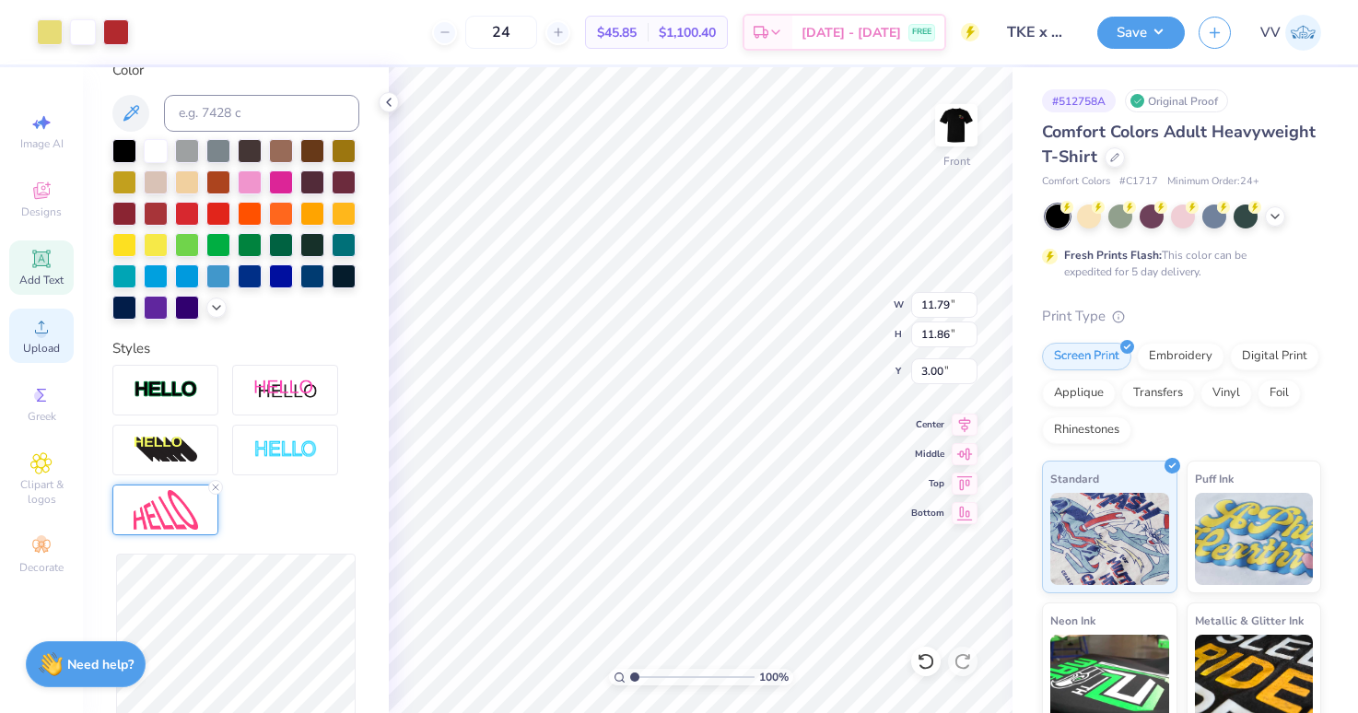
click at [37, 330] on icon at bounding box center [41, 327] width 22 height 22
click at [50, 335] on icon at bounding box center [41, 327] width 22 height 22
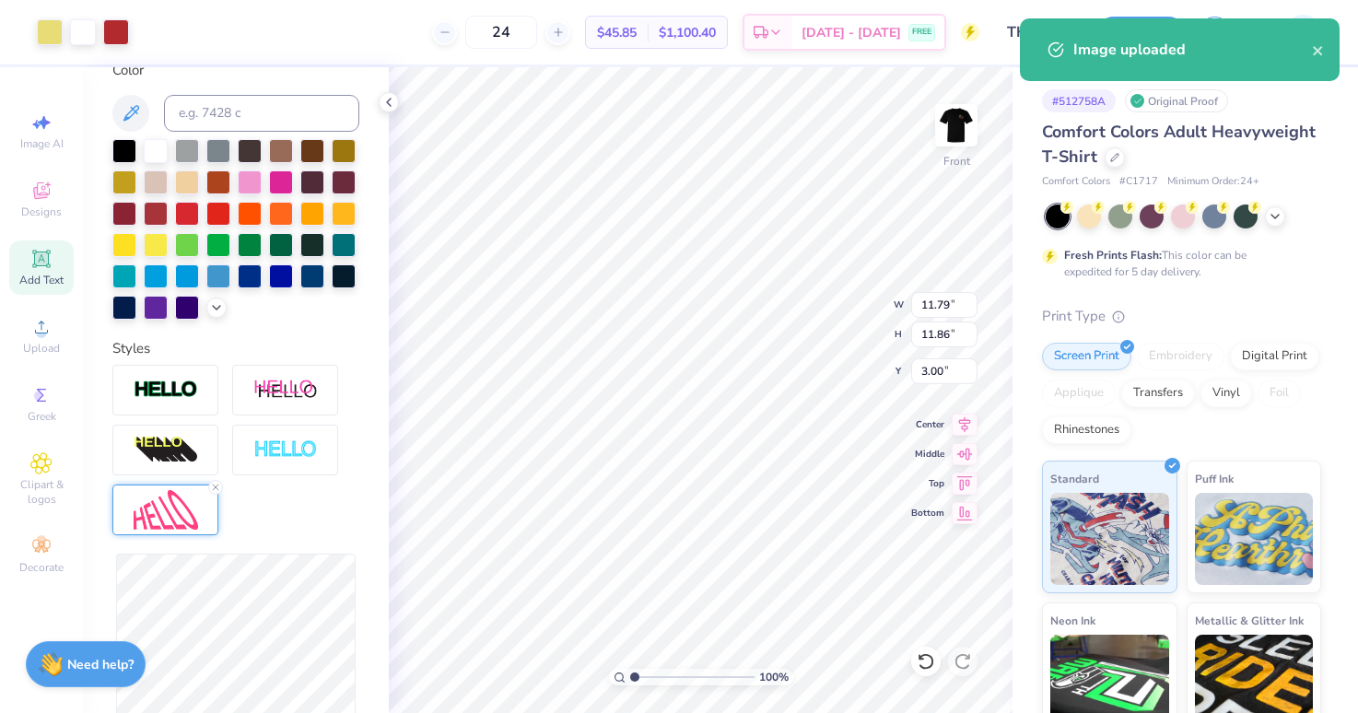
type input "14.53"
type input "14.62"
type input "6.44"
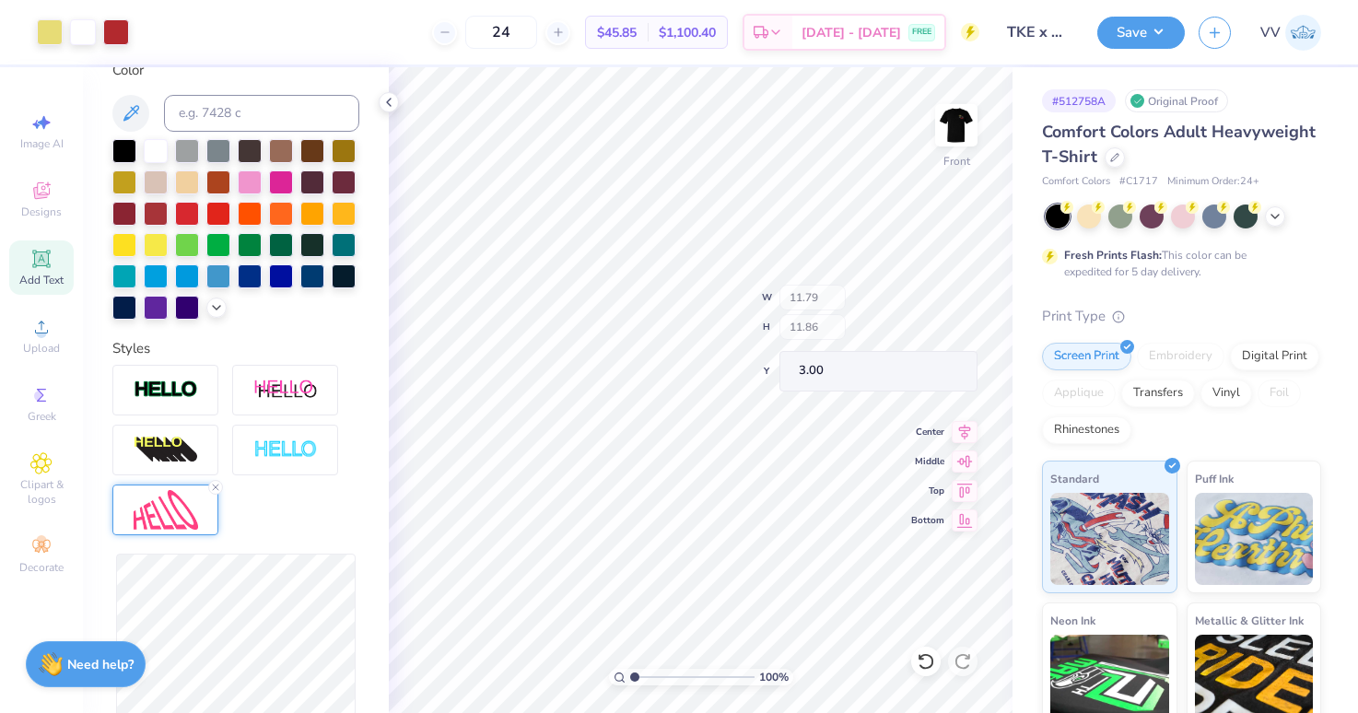
type input "14.53"
type input "14.62"
type input "6.44"
click at [949, 298] on input "14.53" at bounding box center [944, 305] width 66 height 26
type input "11.79"
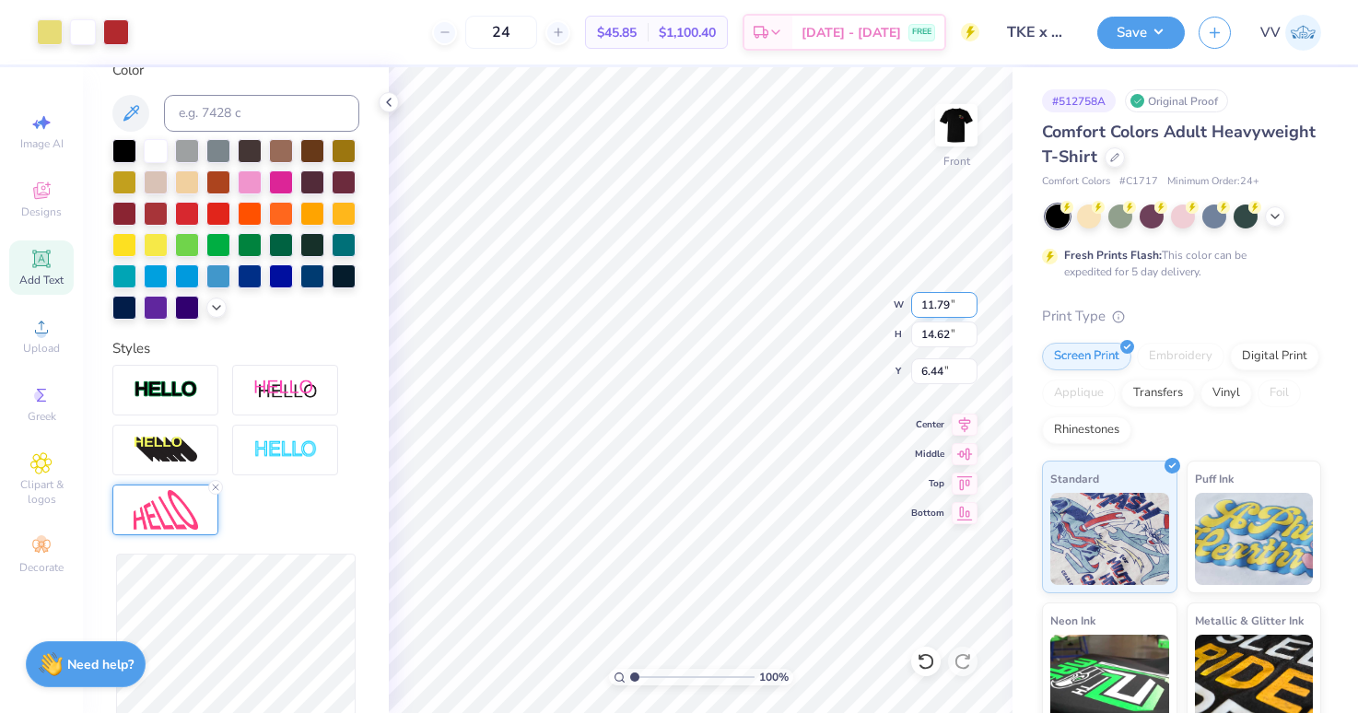
type input "11.86"
type input "7.82"
click at [923, 309] on input "11.79" at bounding box center [944, 305] width 66 height 26
type input "3.00"
click at [1115, 38] on button "Save" at bounding box center [1140, 30] width 87 height 32
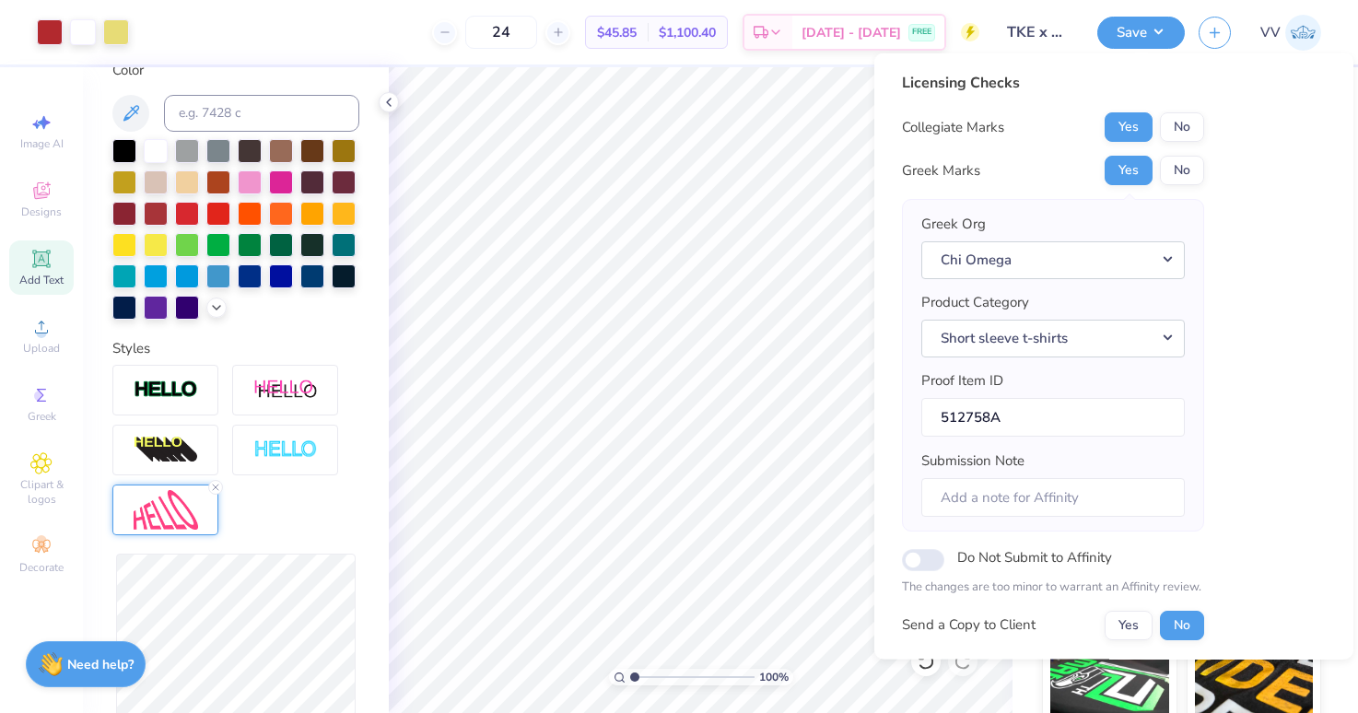
scroll to position [148, 0]
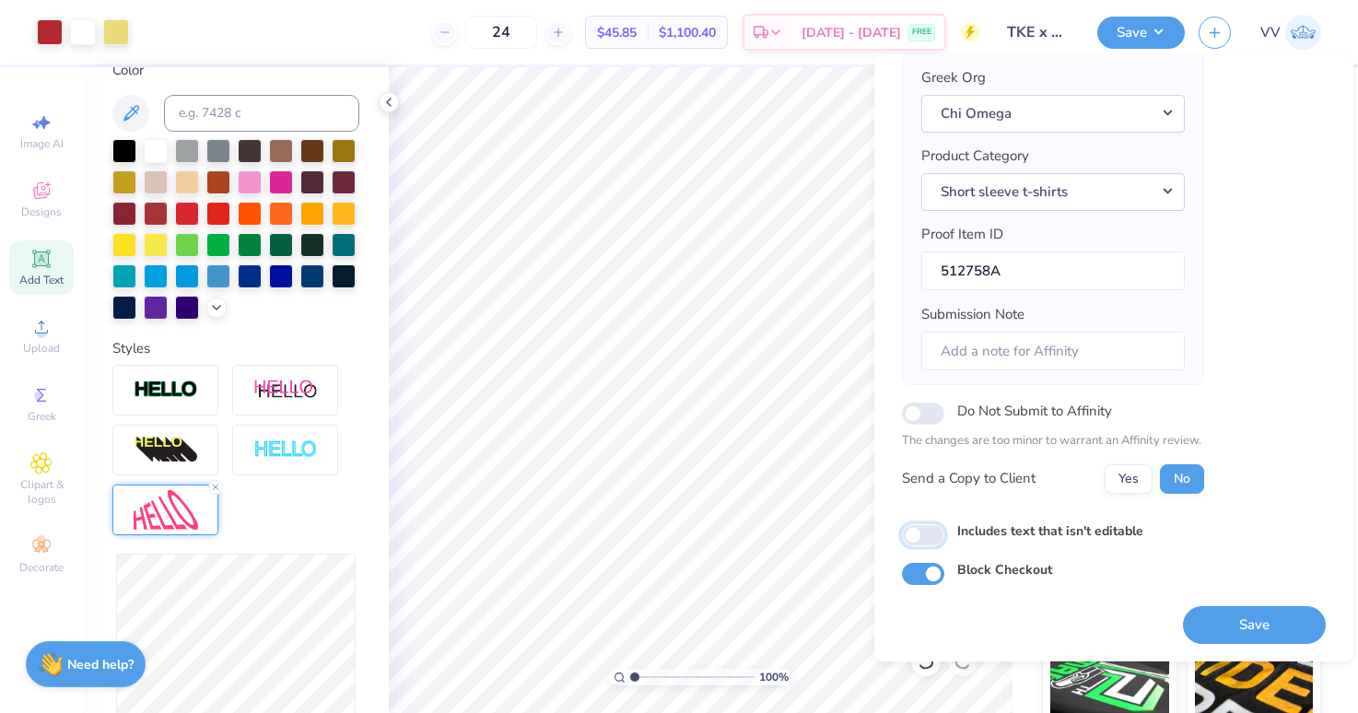
click at [920, 542] on input "Includes text that isn't editable" at bounding box center [923, 535] width 42 height 22
checkbox input "true"
click at [1229, 616] on button "Save" at bounding box center [1254, 625] width 143 height 38
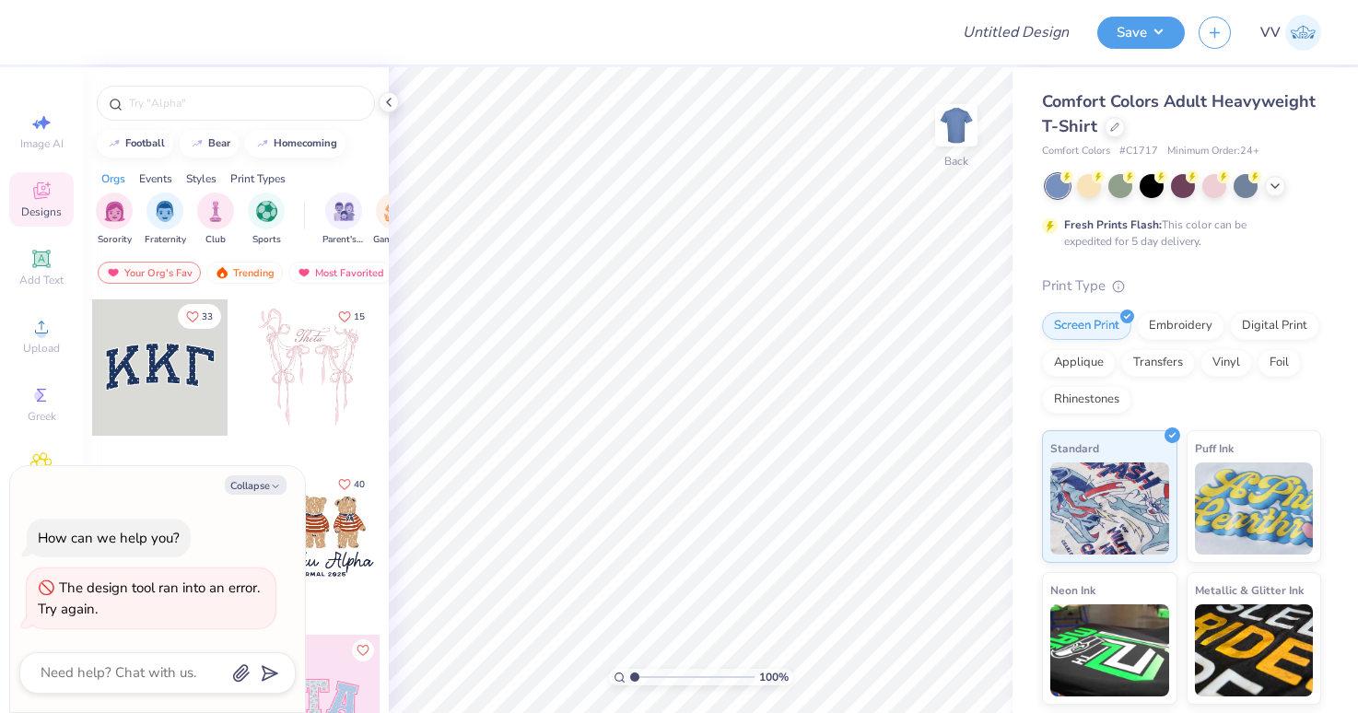
type textarea "x"
click at [261, 484] on button "Collapse" at bounding box center [256, 484] width 62 height 19
type textarea "x"
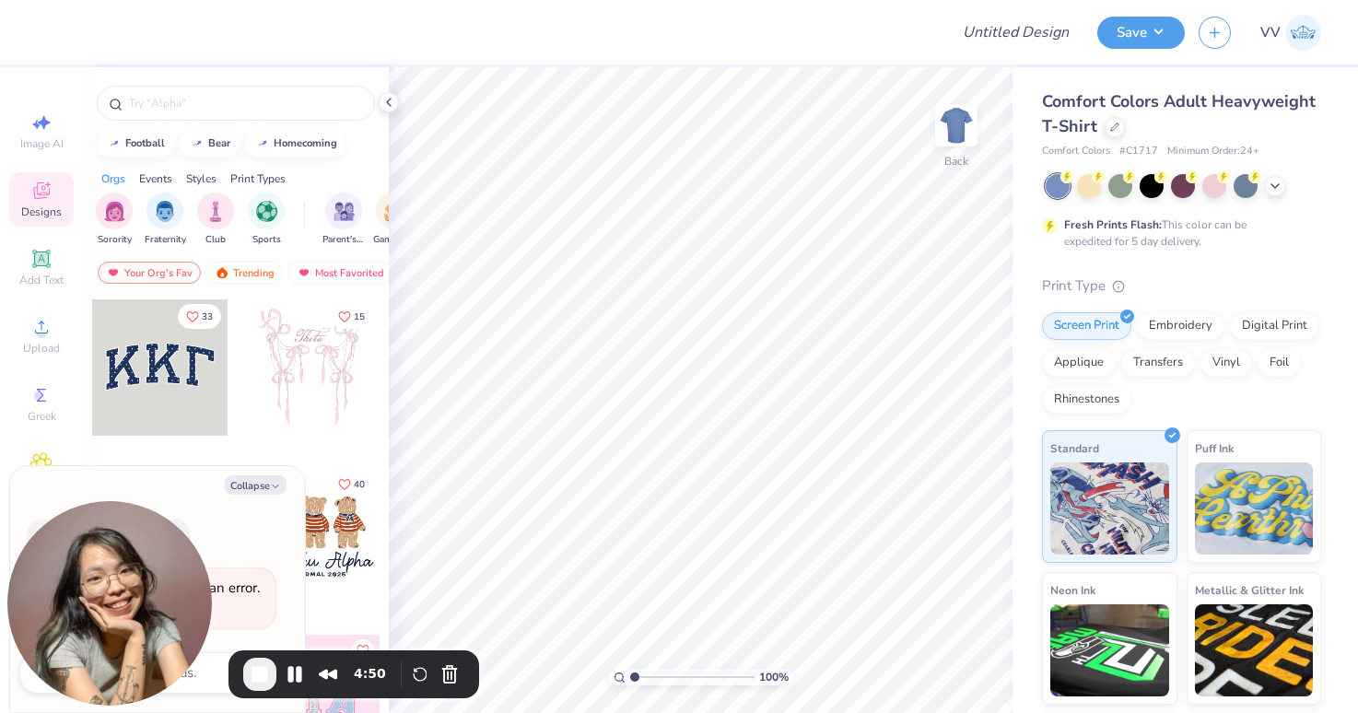
click at [245, 678] on button "End Recording" at bounding box center [259, 674] width 33 height 33
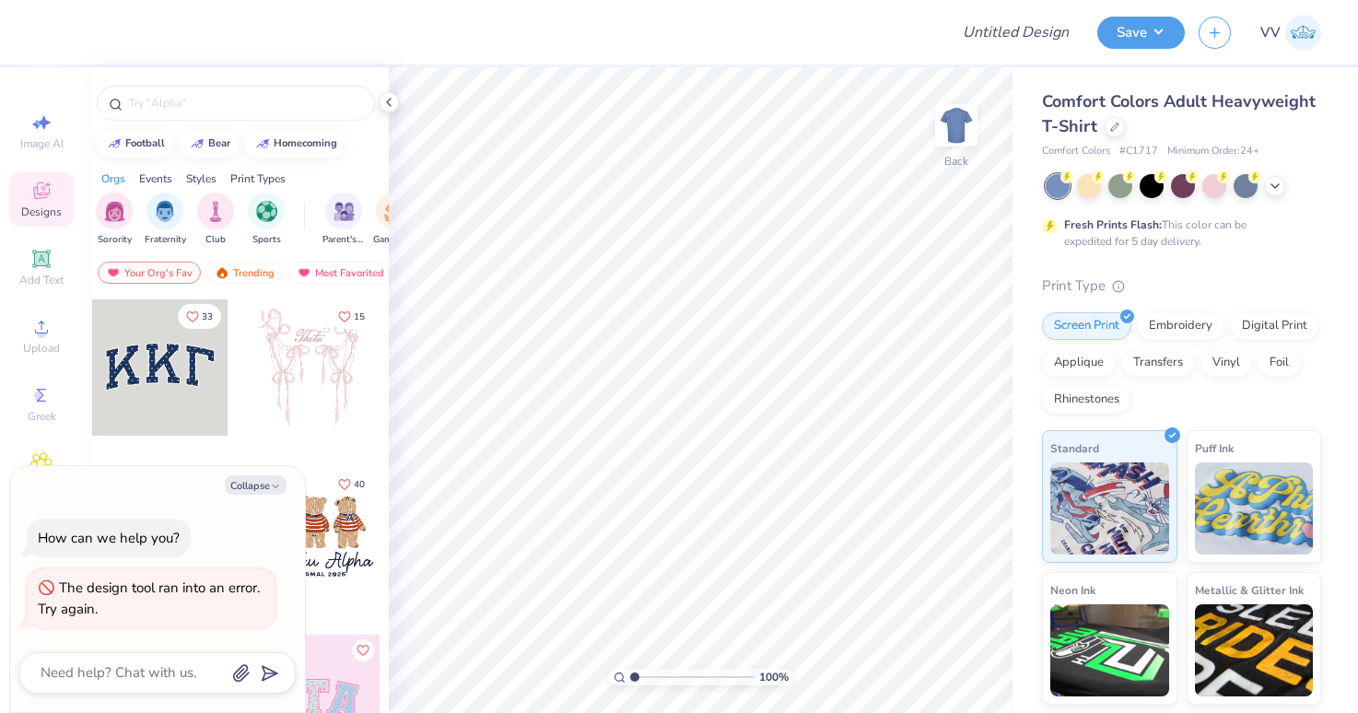
type textarea "x"
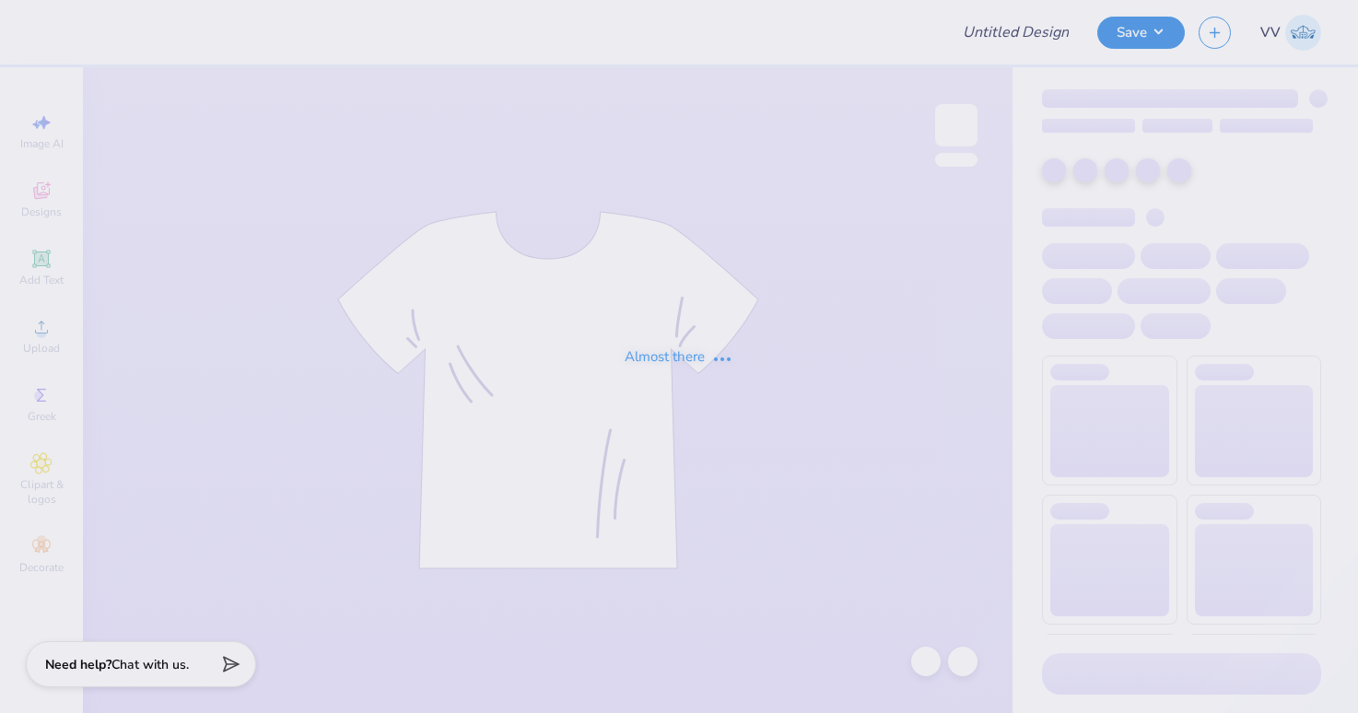
type input "Shirts"
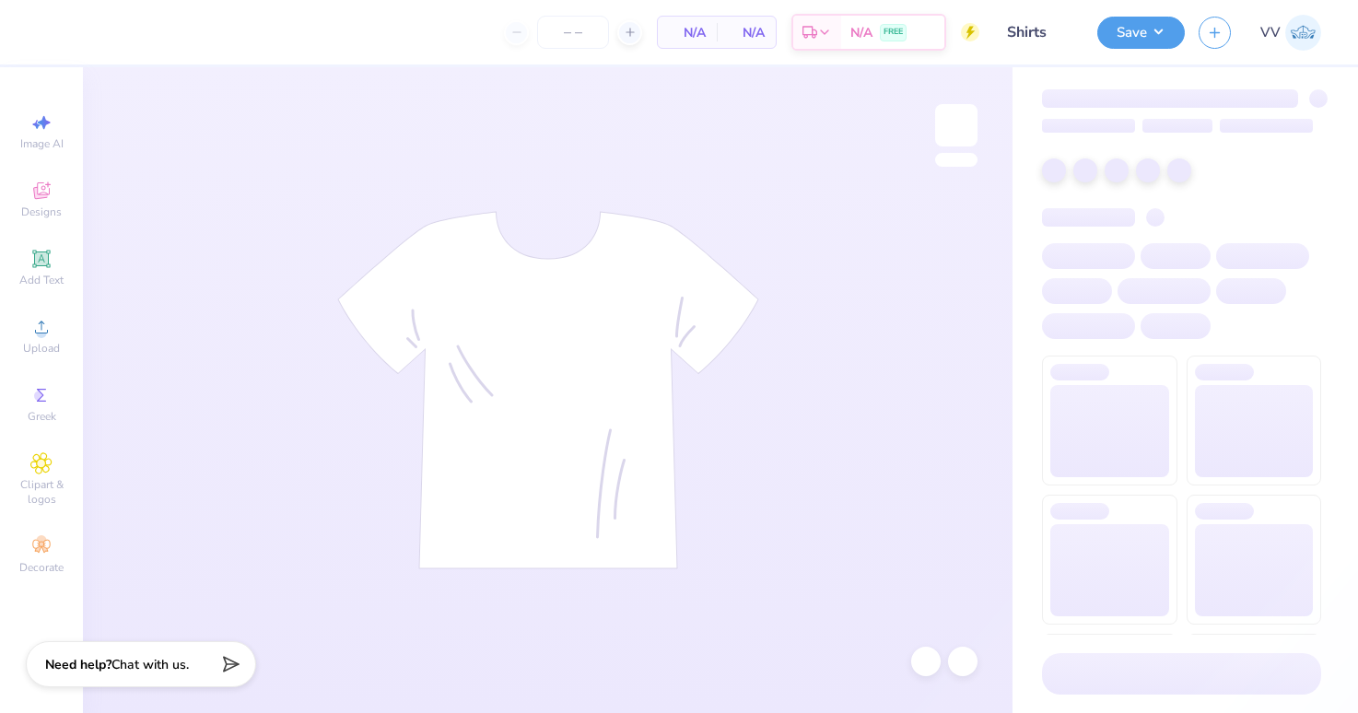
type input "48"
